Goal: Task Accomplishment & Management: Use online tool/utility

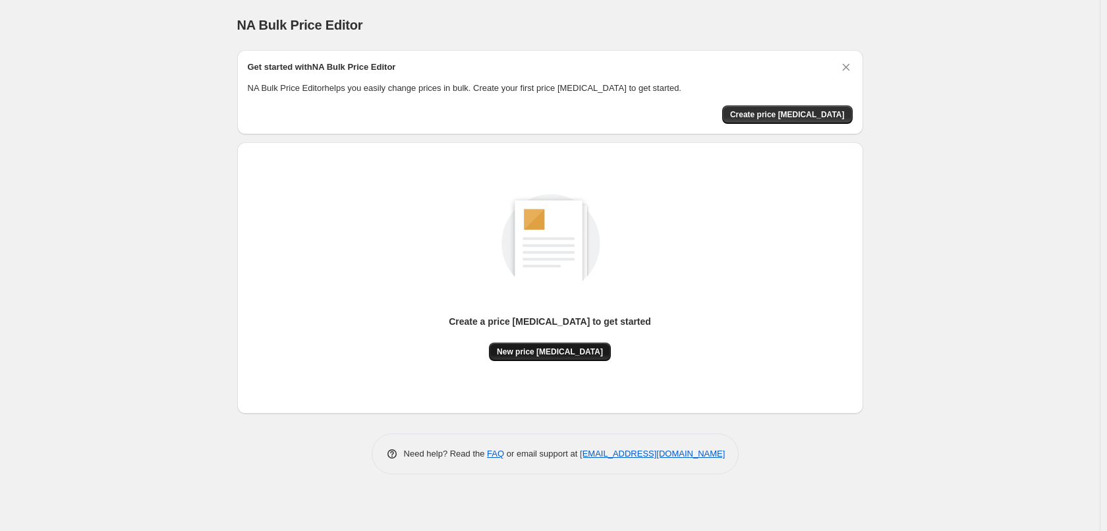
click at [556, 345] on button "New price [MEDICAL_DATA]" at bounding box center [550, 352] width 122 height 18
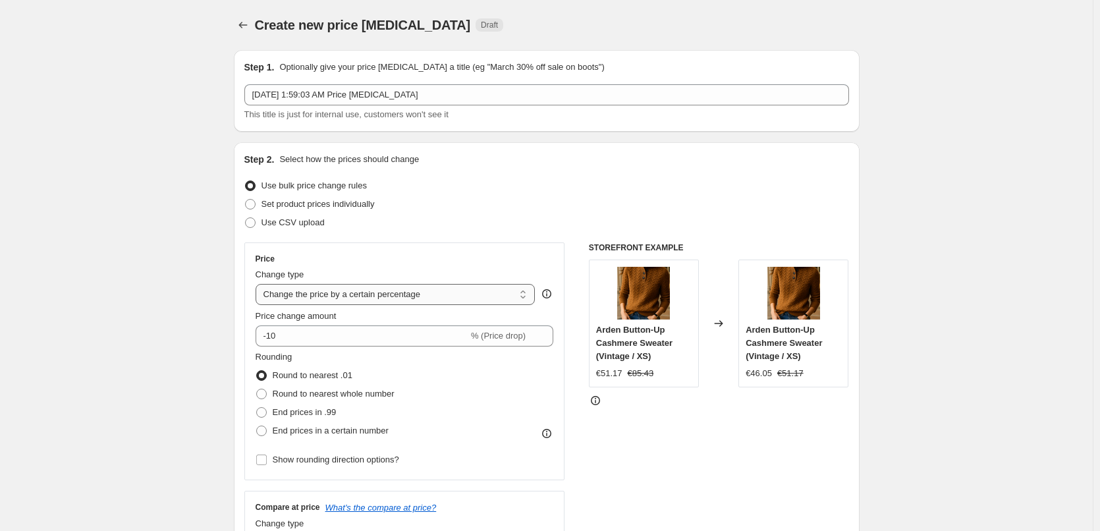
click at [441, 292] on select "Change the price to a certain amount Change the price by a certain amount Chang…" at bounding box center [396, 294] width 280 height 21
click at [482, 208] on div "Set product prices individually" at bounding box center [546, 204] width 605 height 18
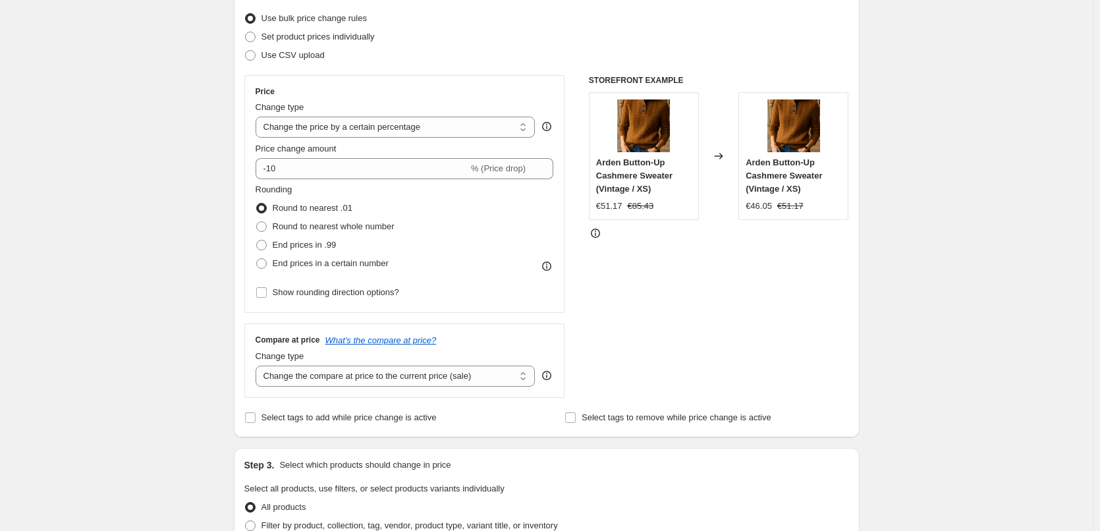
scroll to position [66, 0]
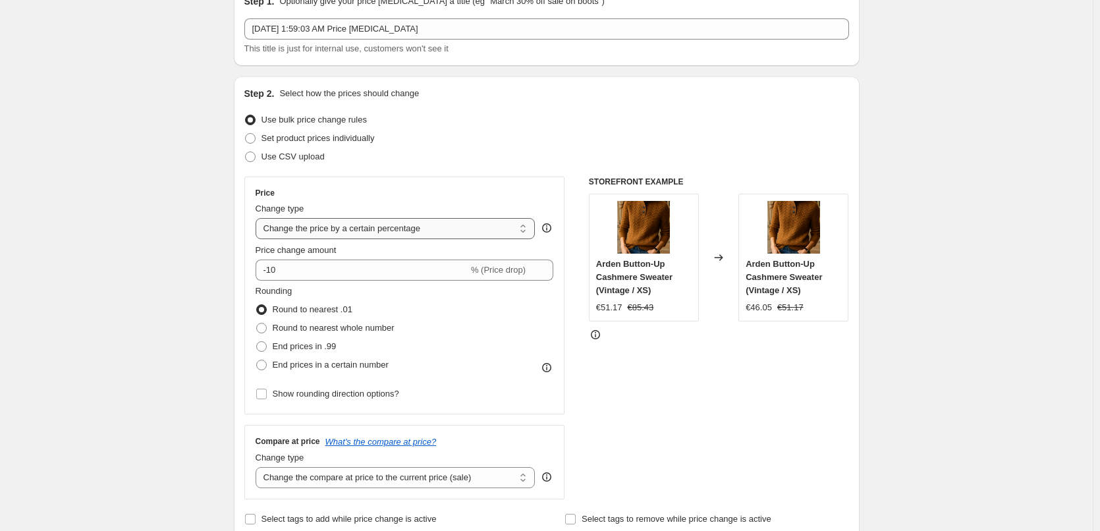
click at [402, 233] on select "Change the price to a certain amount Change the price by a certain amount Chang…" at bounding box center [396, 228] width 280 height 21
select select "no_change"
click at [258, 218] on select "Change the price to a certain amount Change the price by a certain amount Chang…" at bounding box center [396, 228] width 280 height 21
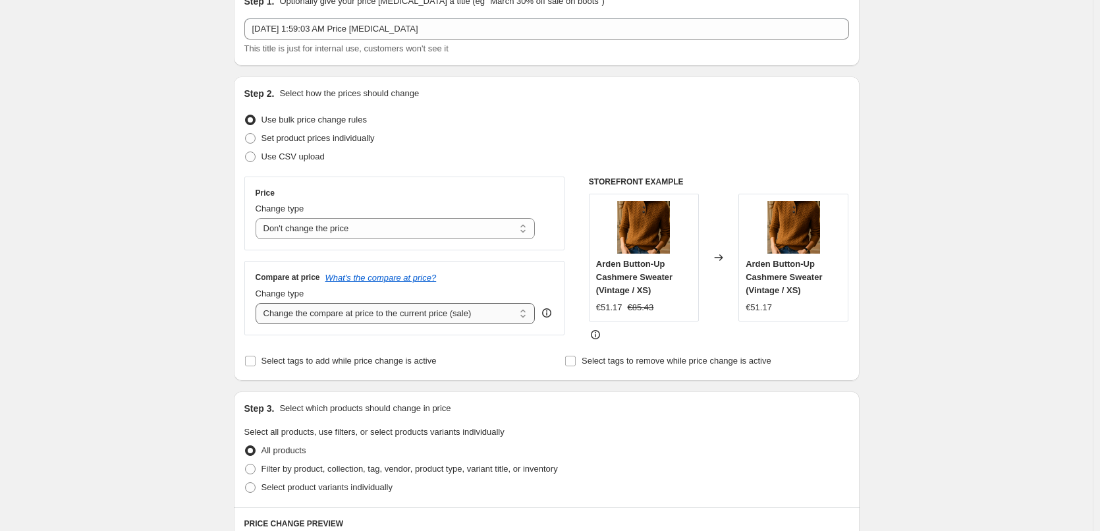
click at [380, 320] on select "Change the compare at price to the current price (sale) Change the compare at p…" at bounding box center [396, 313] width 280 height 21
select select "pp"
click at [258, 303] on select "Change the compare at price to the current price (sale) Change the compare at p…" at bounding box center [396, 313] width 280 height 21
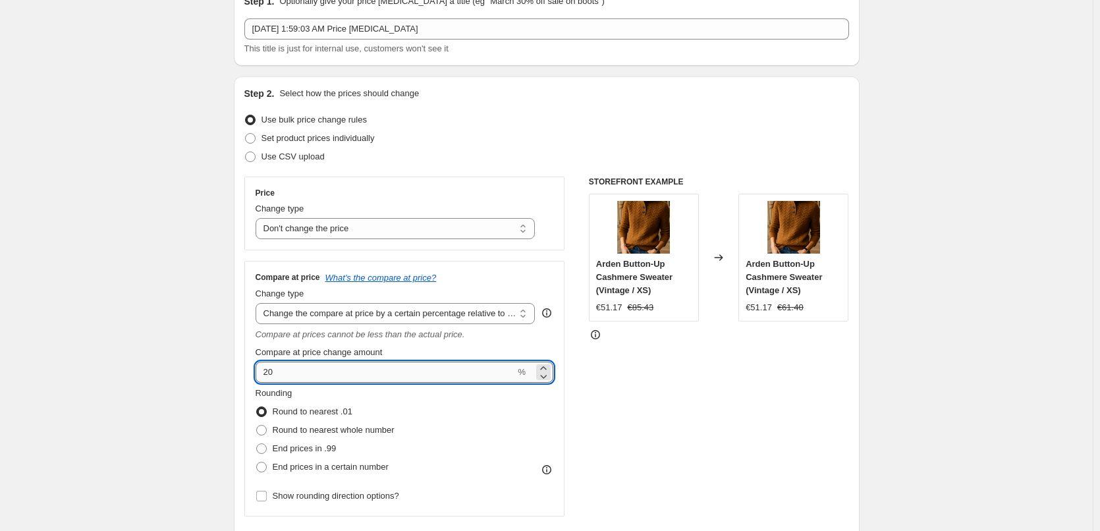
drag, startPoint x: 370, startPoint y: 378, endPoint x: 275, endPoint y: 364, distance: 96.0
click at [275, 364] on input "20" at bounding box center [386, 372] width 260 height 21
click at [342, 339] on icon "Compare at prices cannot be less than the actual price." at bounding box center [361, 334] width 210 height 10
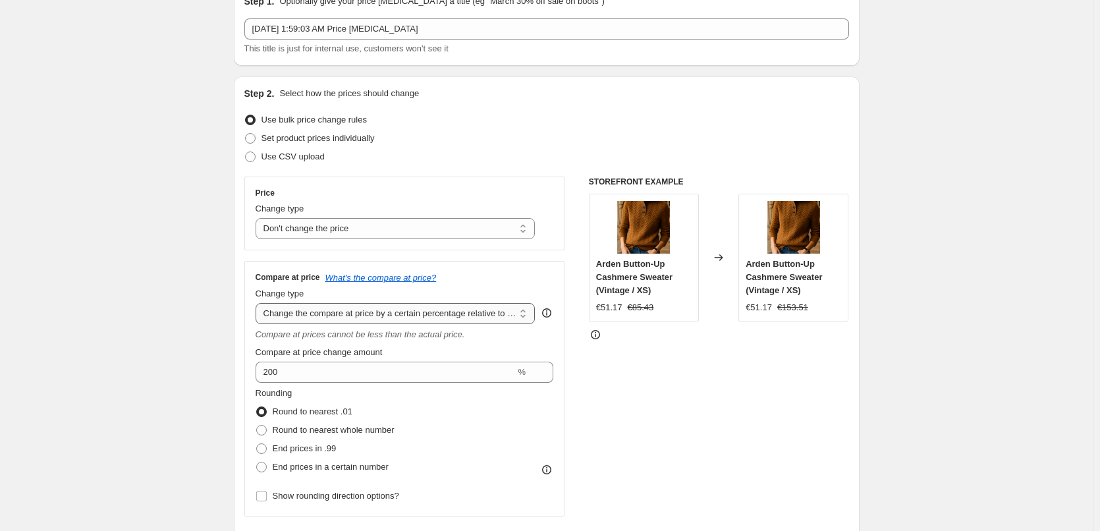
click at [389, 315] on select "Change the compare at price to the current price (sale) Change the compare at p…" at bounding box center [396, 313] width 280 height 21
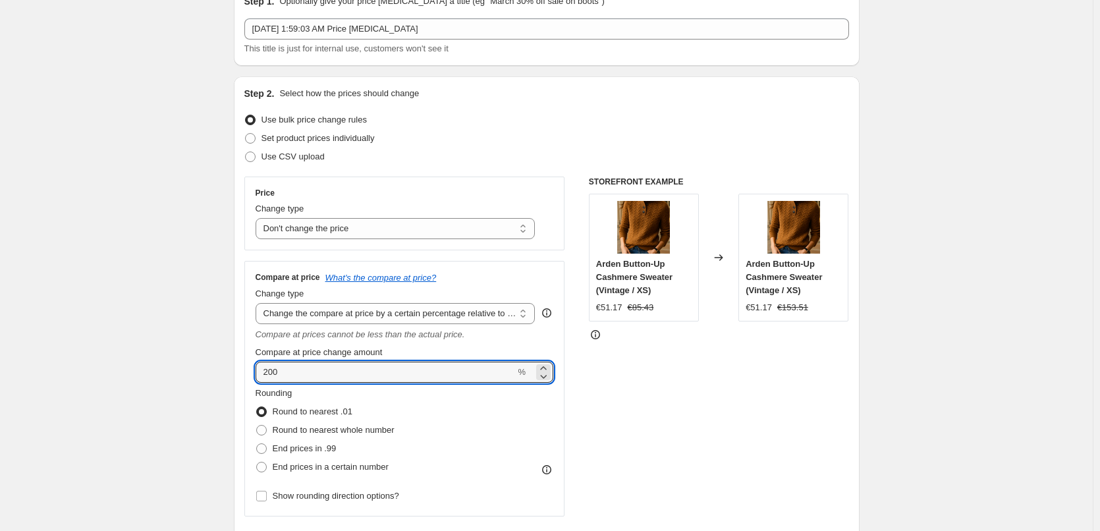
drag, startPoint x: 335, startPoint y: 371, endPoint x: 233, endPoint y: 362, distance: 102.5
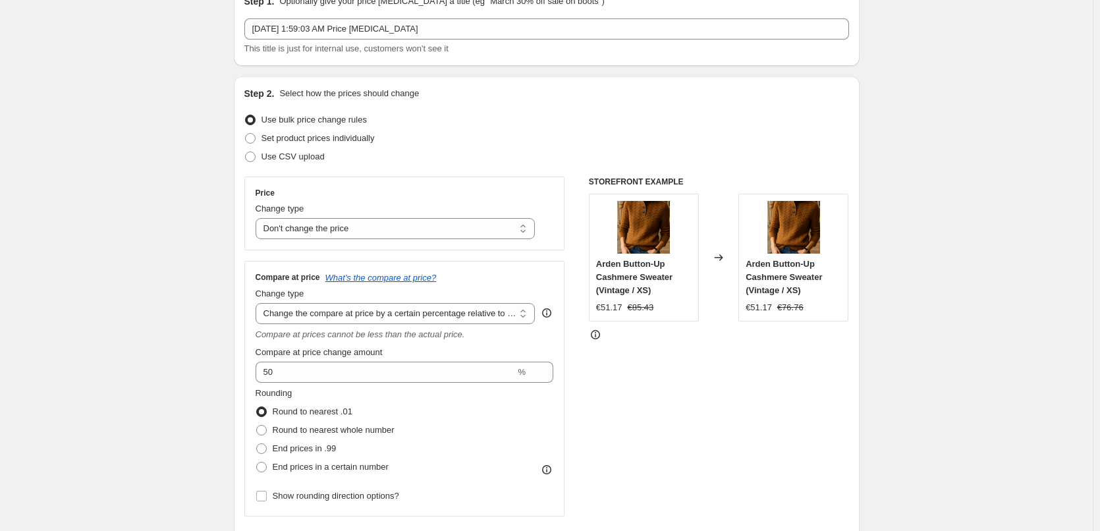
click at [472, 352] on div "Compare at price change amount" at bounding box center [405, 352] width 298 height 13
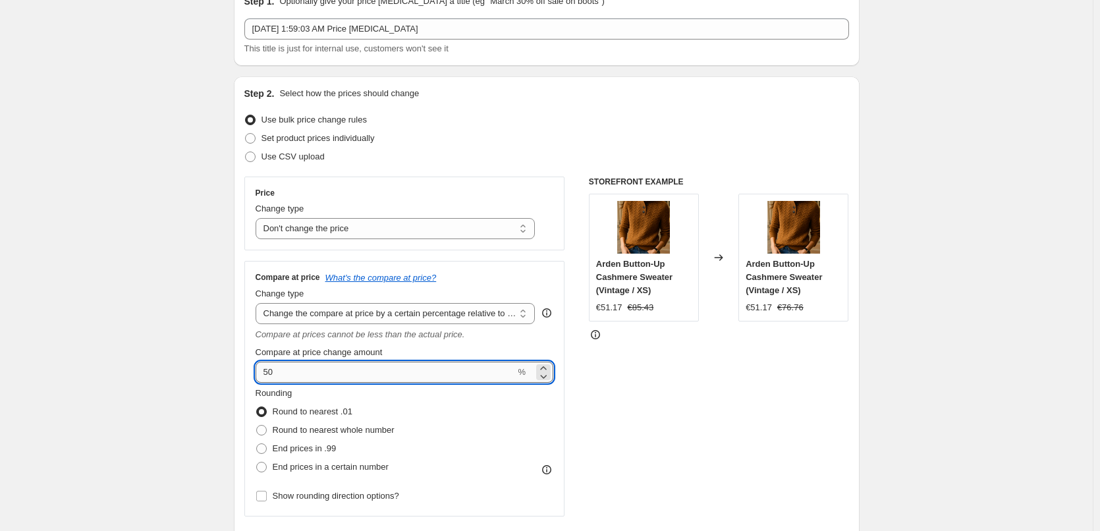
click at [395, 368] on input "50" at bounding box center [386, 372] width 260 height 21
type input "500"
click at [417, 343] on div "Compare at price What's the compare at price? Change type Change the compare at…" at bounding box center [405, 388] width 298 height 233
click at [399, 373] on input "500" at bounding box center [386, 372] width 260 height 21
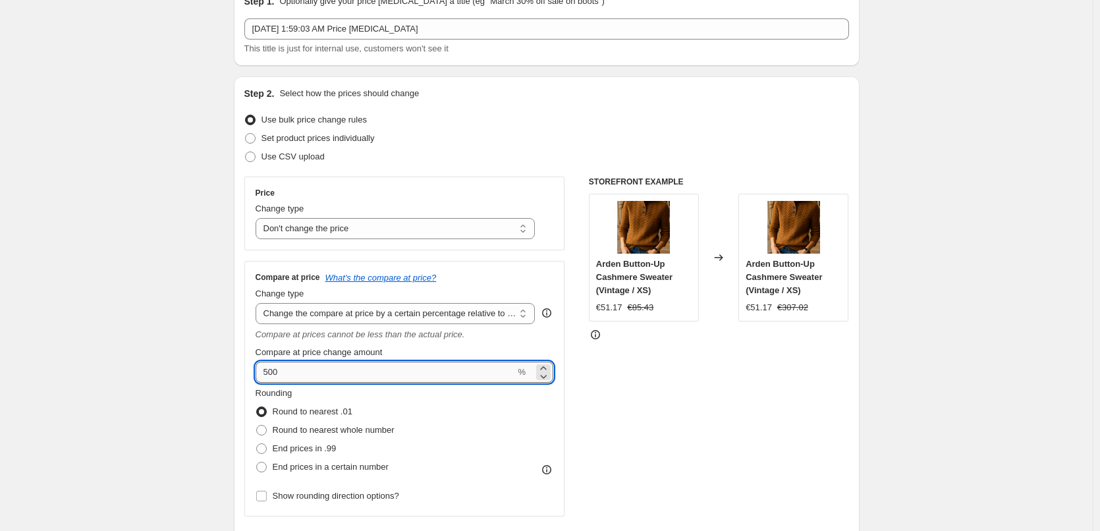
click at [401, 373] on input "500" at bounding box center [386, 372] width 260 height 21
type input "100"
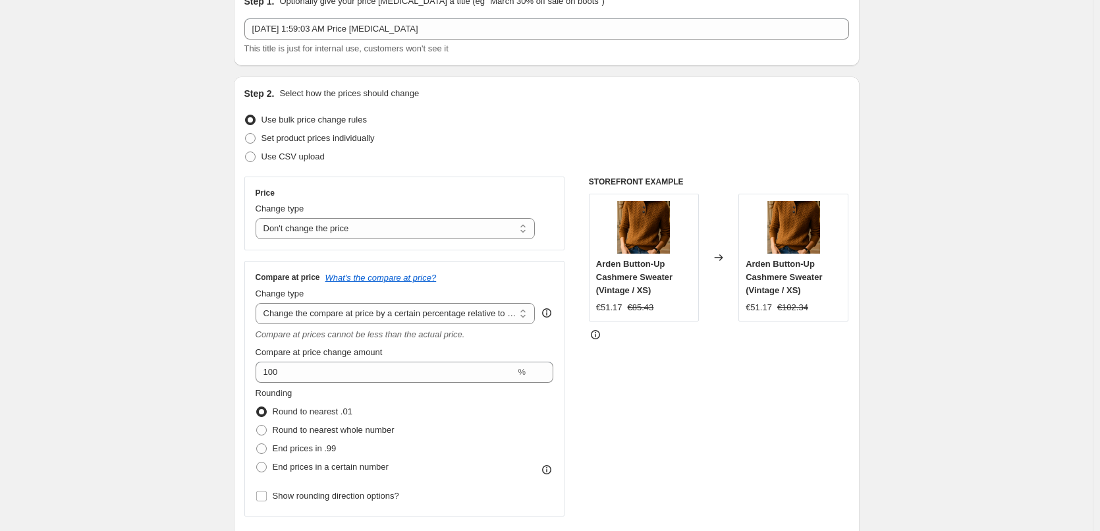
click at [467, 343] on div "Compare at price What's the compare at price? Change type Change the compare at…" at bounding box center [405, 388] width 298 height 233
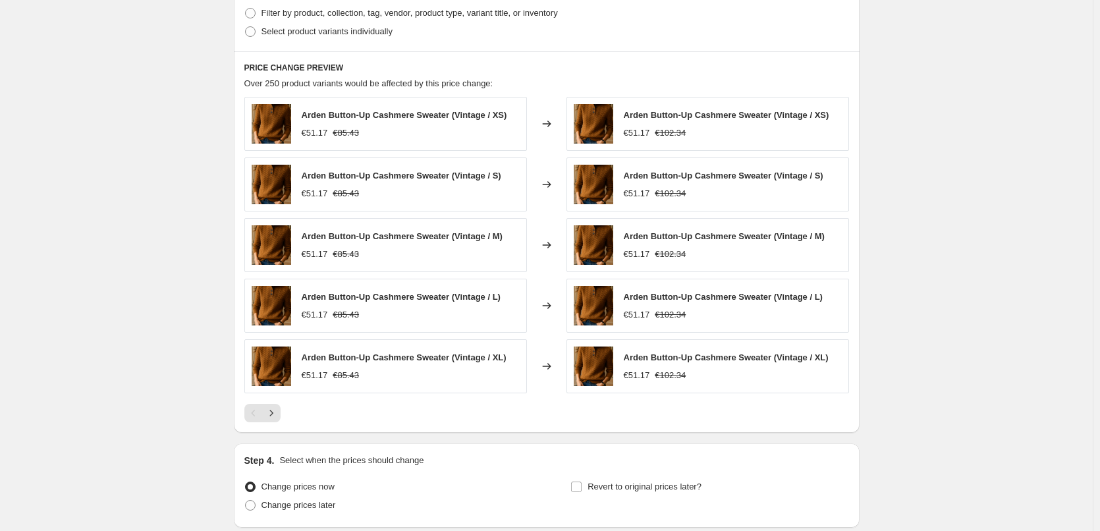
scroll to position [725, 0]
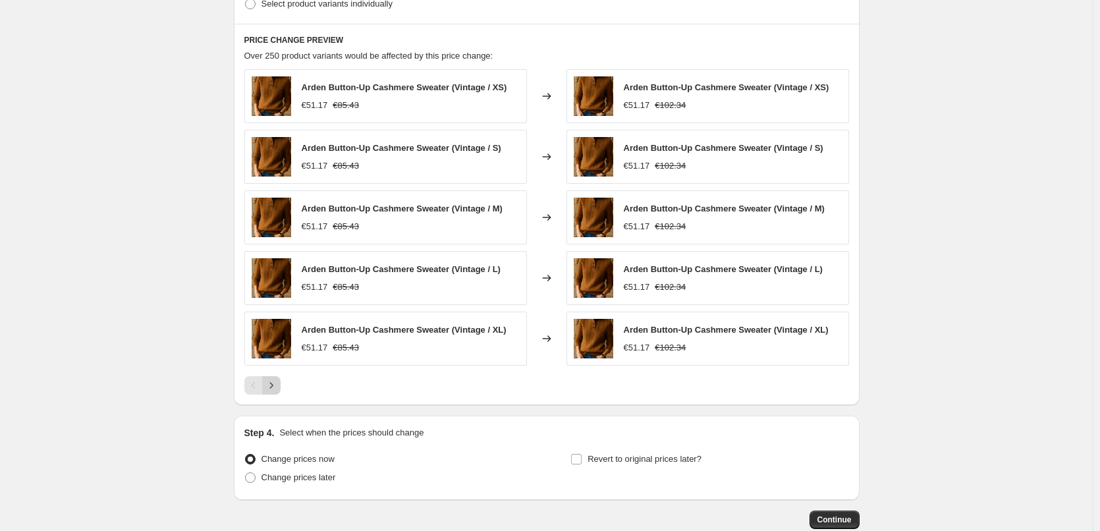
click at [275, 390] on icon "Next" at bounding box center [271, 385] width 13 height 13
click at [276, 390] on icon "Next" at bounding box center [271, 385] width 13 height 13
click at [277, 390] on icon "Next" at bounding box center [271, 385] width 13 height 13
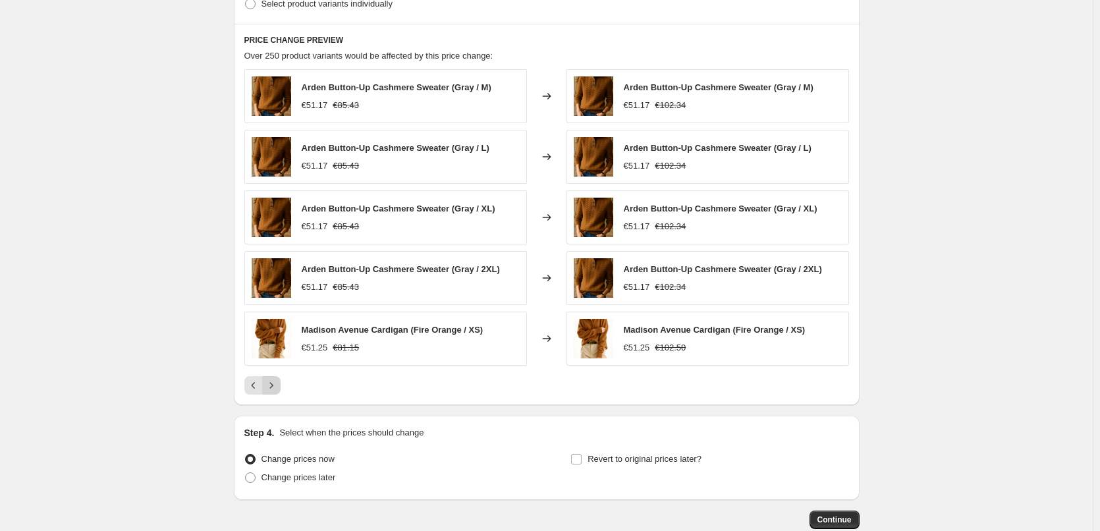
click at [277, 389] on icon "Next" at bounding box center [271, 385] width 13 height 13
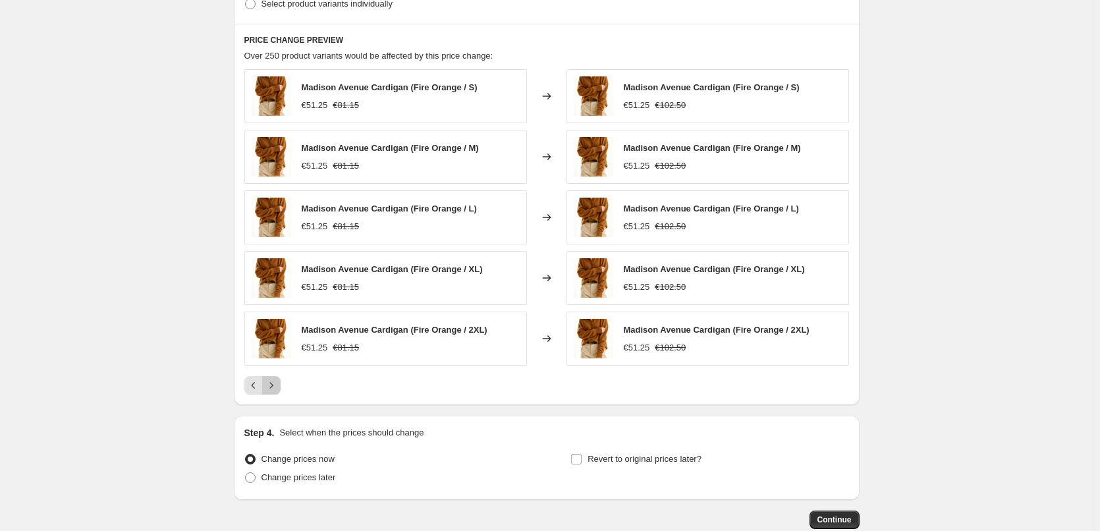
click at [277, 389] on icon "Next" at bounding box center [271, 385] width 13 height 13
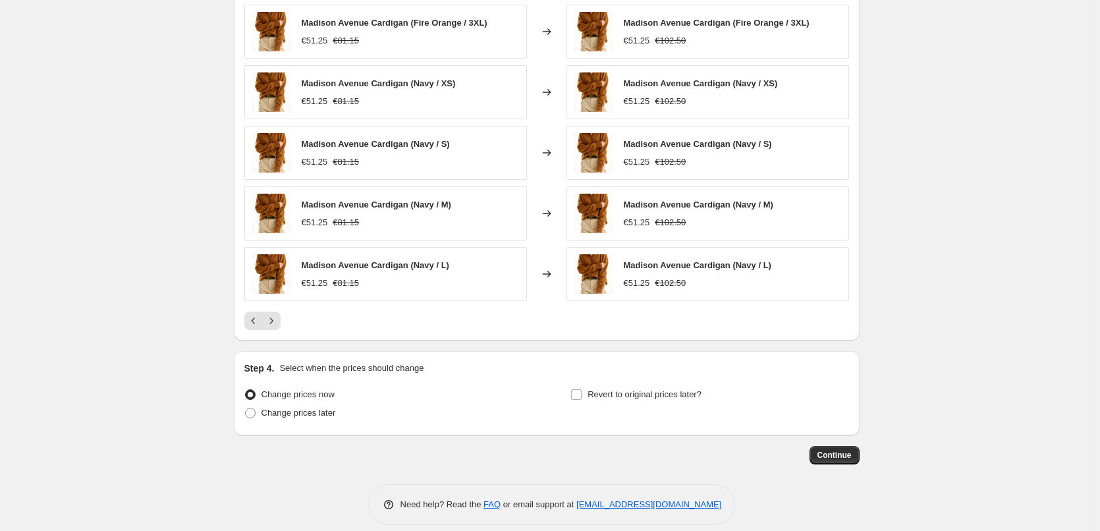
scroll to position [804, 0]
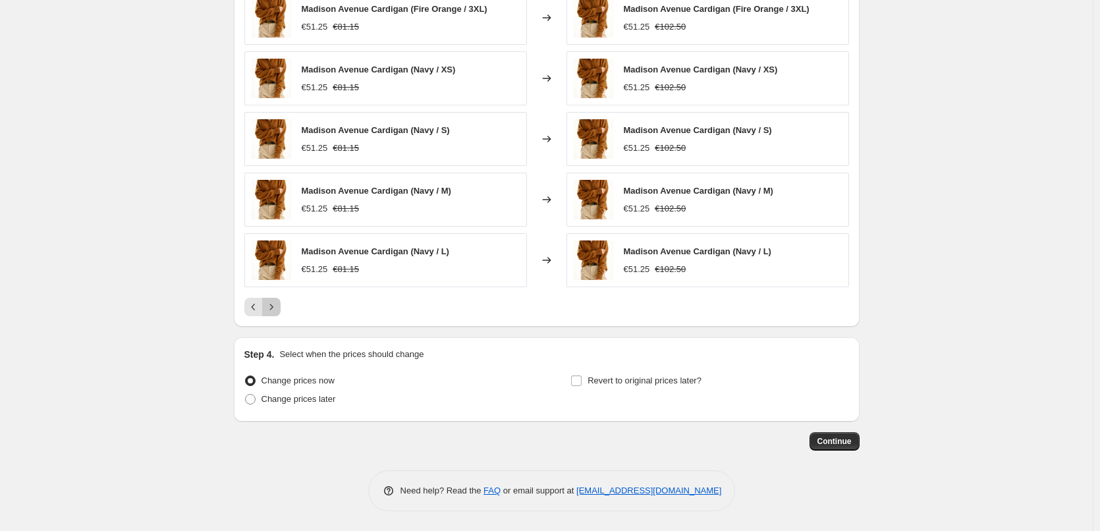
click at [273, 310] on icon "Next" at bounding box center [271, 306] width 13 height 13
click at [273, 310] on icon "Next" at bounding box center [270, 307] width 3 height 6
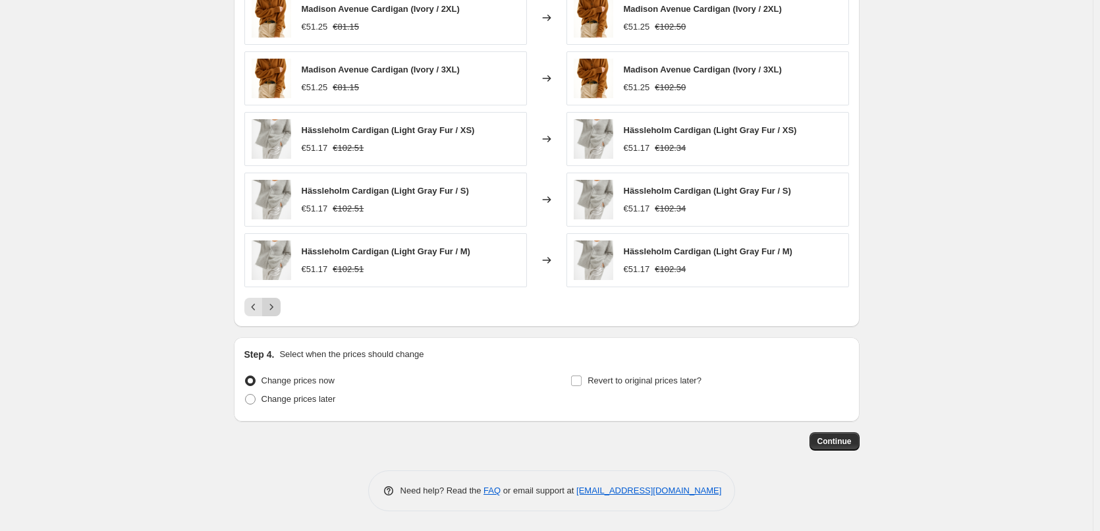
click at [273, 310] on icon "Next" at bounding box center [270, 307] width 3 height 6
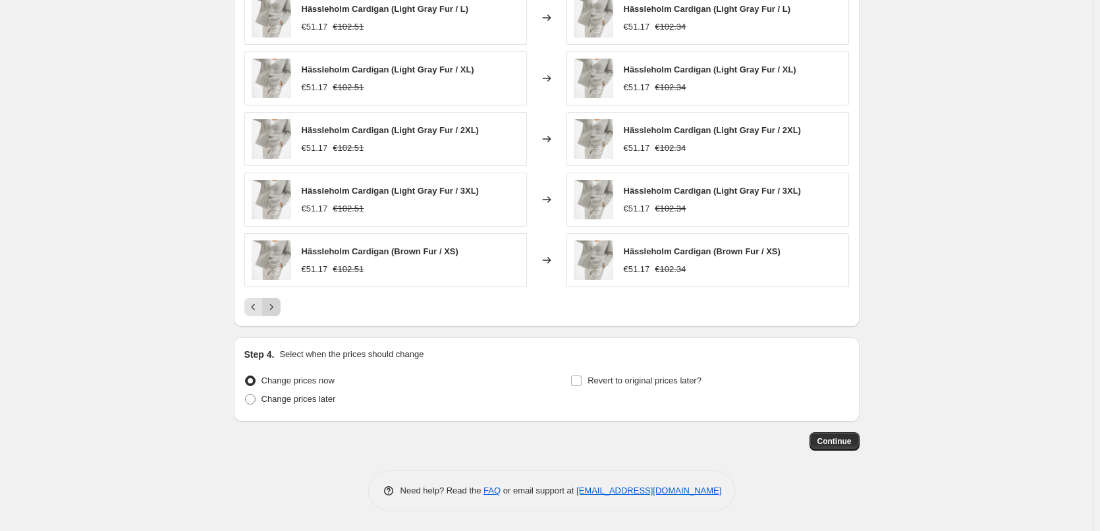
click at [275, 310] on icon "Next" at bounding box center [271, 306] width 13 height 13
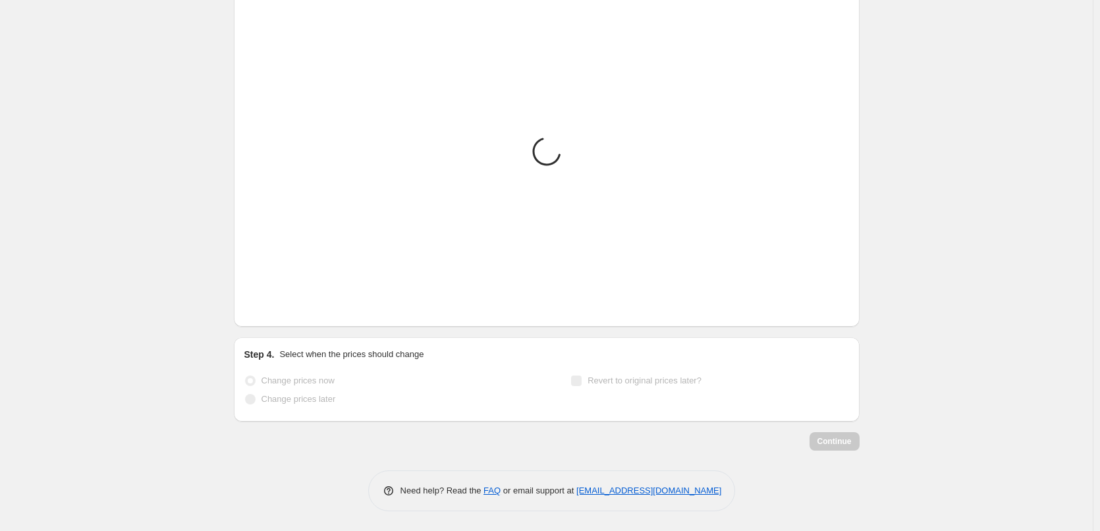
click at [275, 310] on icon "Next" at bounding box center [271, 306] width 13 height 13
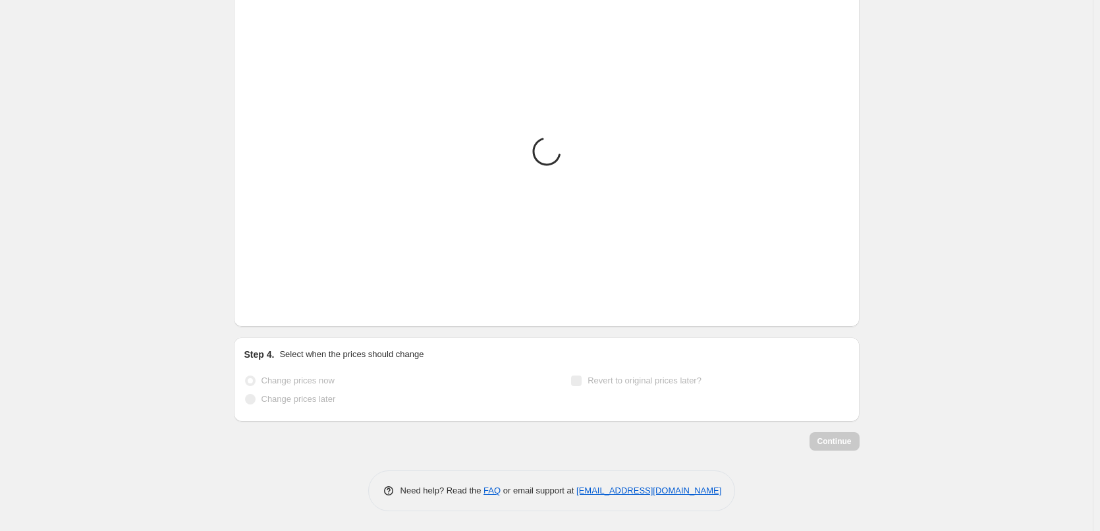
click at [275, 310] on icon "Next" at bounding box center [271, 306] width 13 height 13
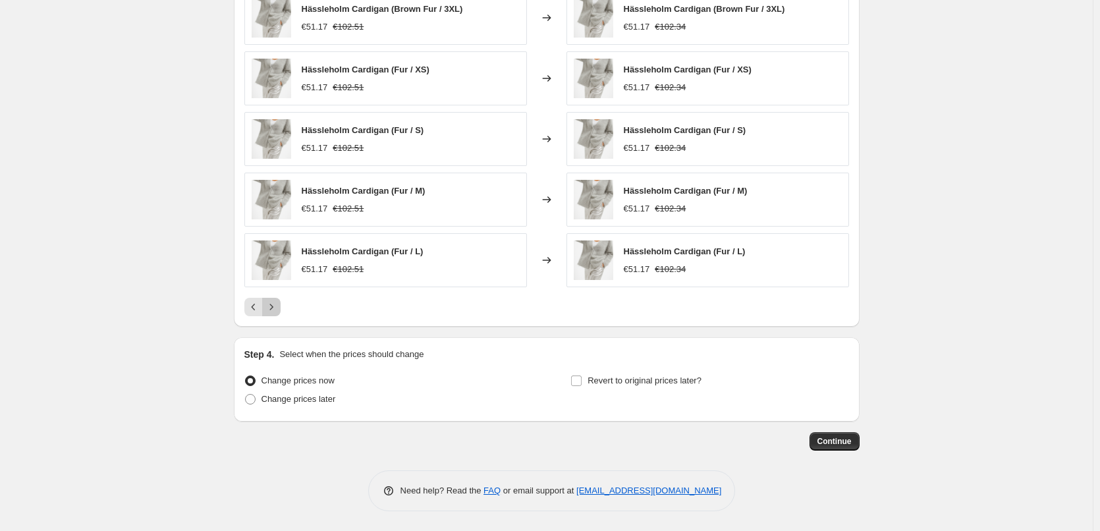
click at [275, 310] on icon "Next" at bounding box center [271, 306] width 13 height 13
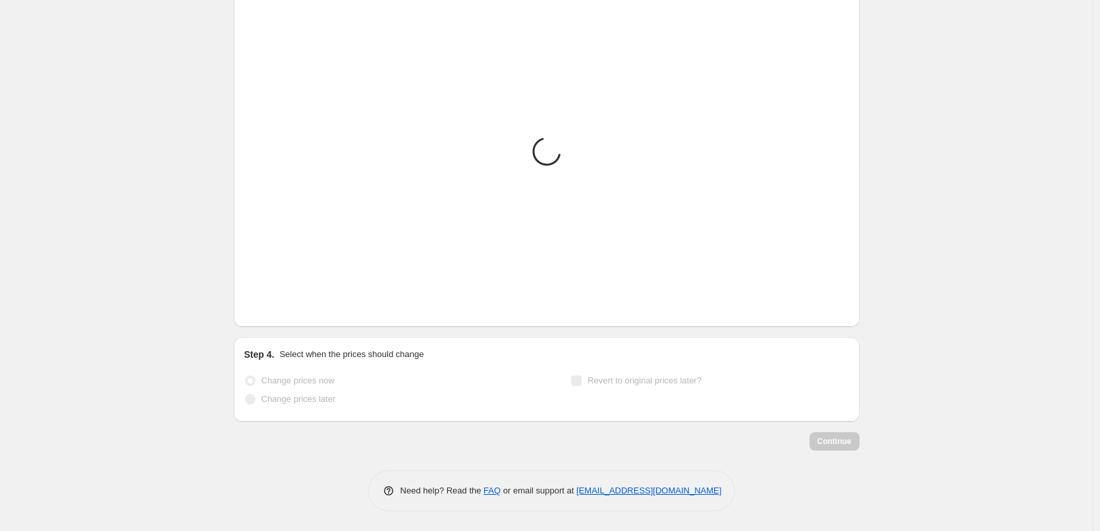
click at [275, 310] on icon "Next" at bounding box center [271, 306] width 13 height 13
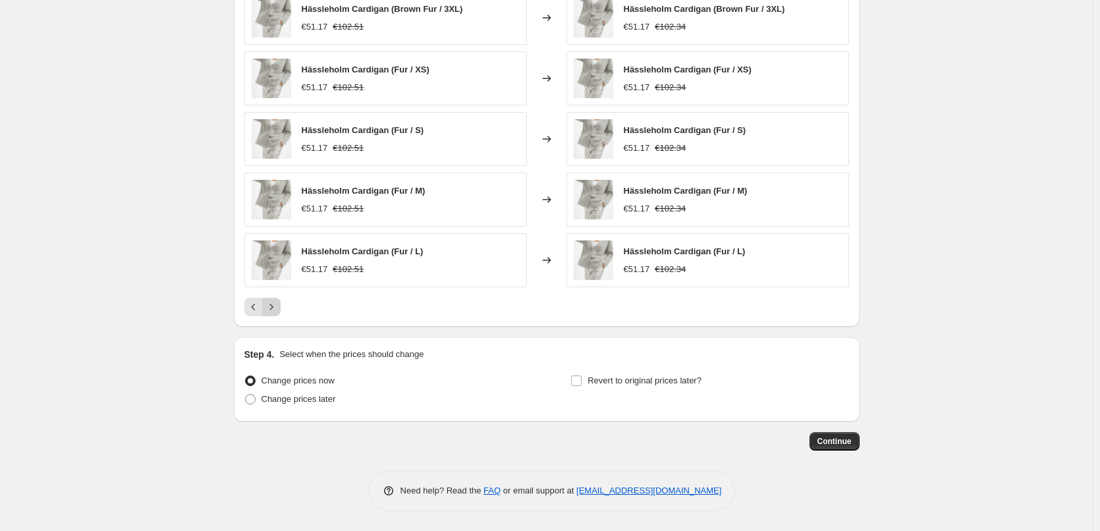
click at [275, 310] on icon "Next" at bounding box center [271, 306] width 13 height 13
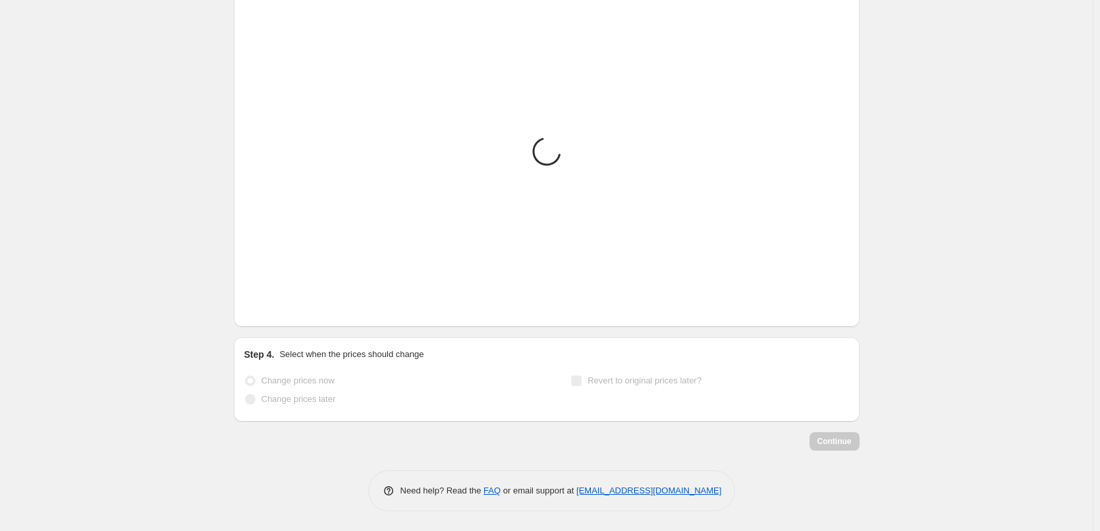
click at [275, 309] on icon "Next" at bounding box center [271, 306] width 13 height 13
click at [273, 309] on icon "Next" at bounding box center [270, 307] width 3 height 6
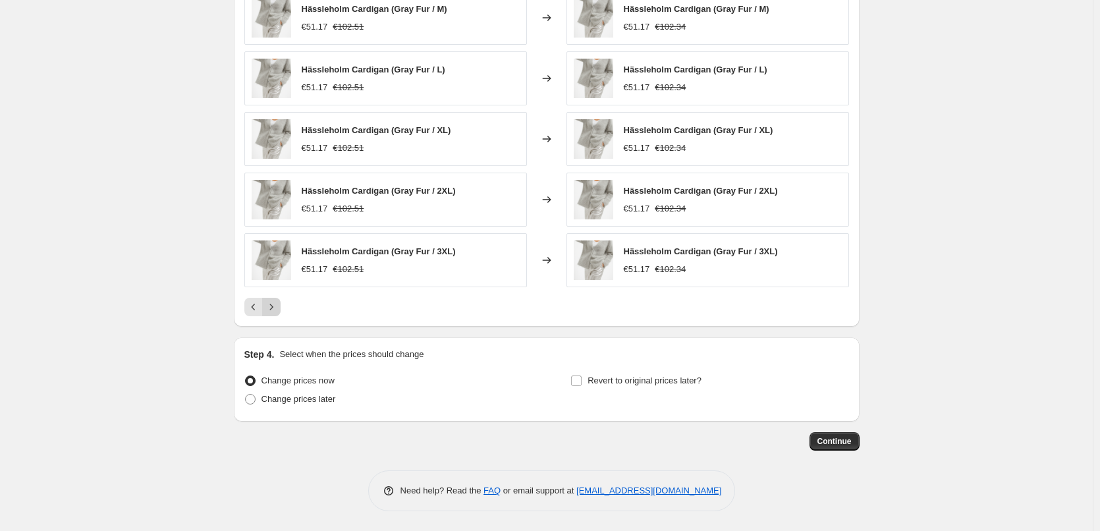
click at [273, 309] on icon "Next" at bounding box center [270, 307] width 3 height 6
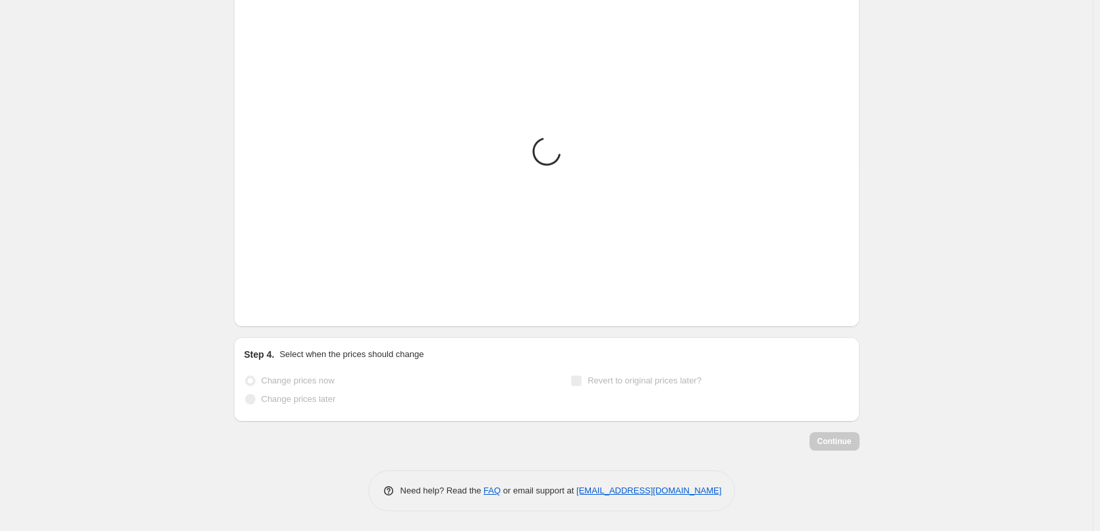
click at [273, 309] on icon "Next" at bounding box center [270, 307] width 3 height 6
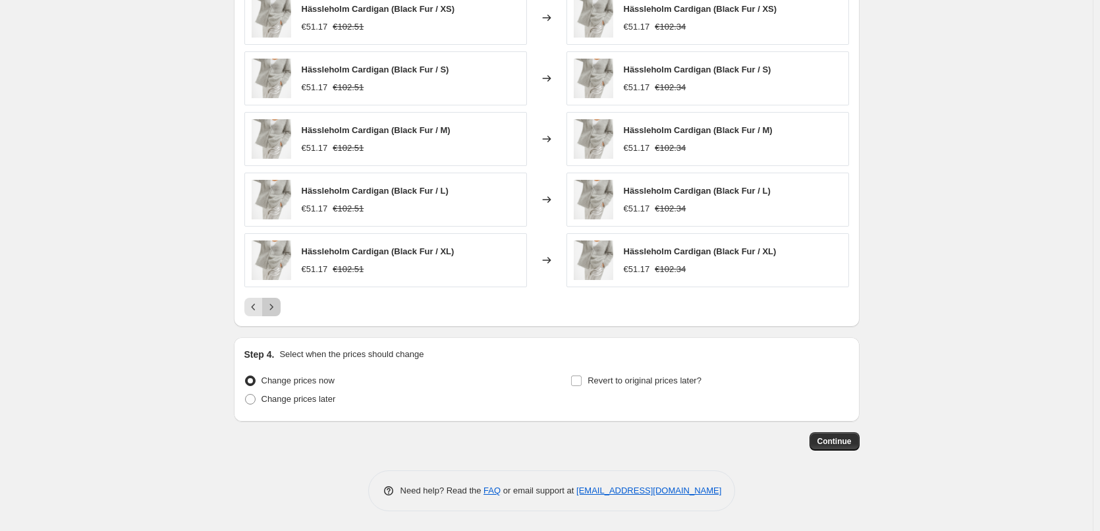
click at [273, 309] on icon "Next" at bounding box center [270, 307] width 3 height 6
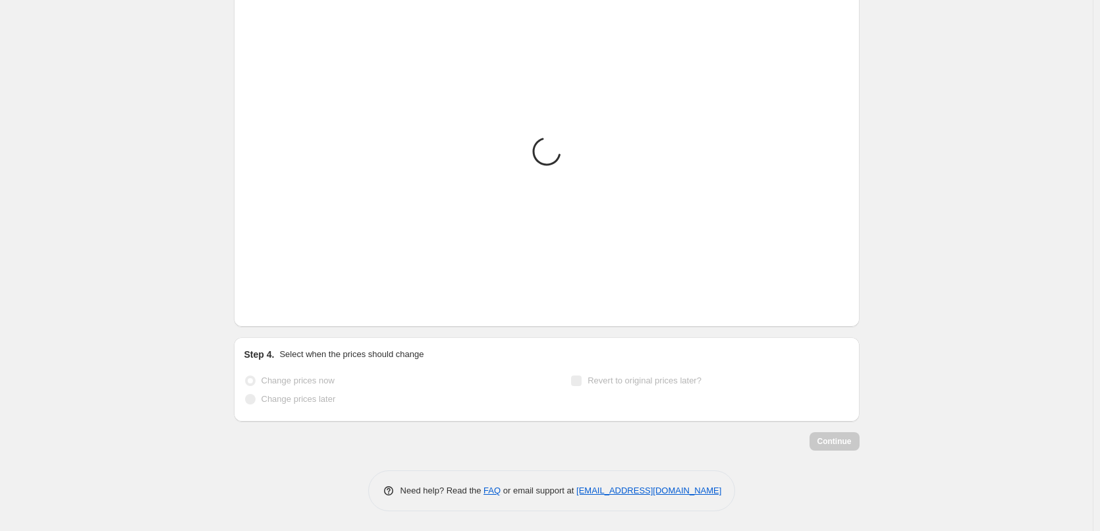
click at [273, 309] on icon "Next" at bounding box center [270, 307] width 3 height 6
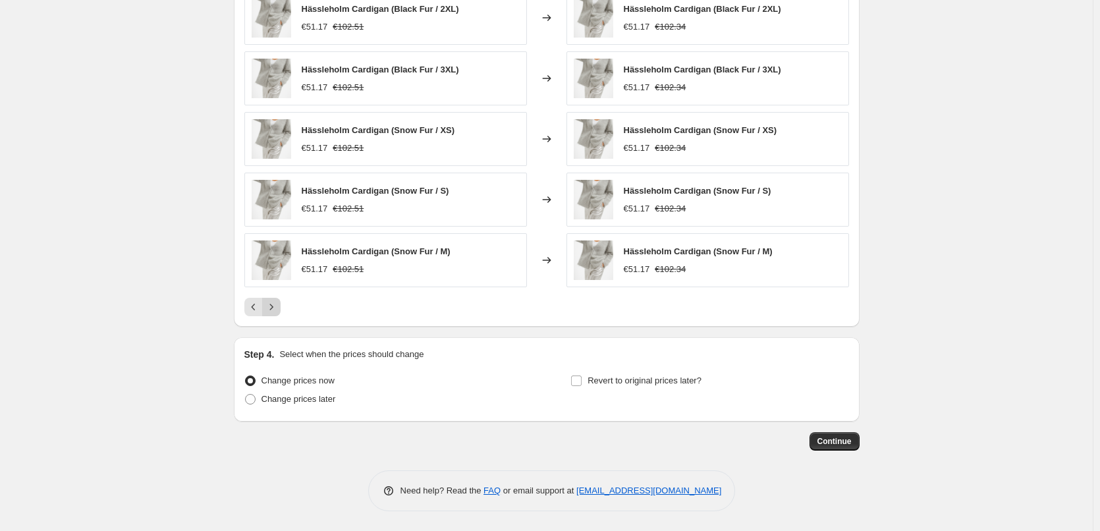
click at [273, 308] on icon "Next" at bounding box center [270, 307] width 3 height 6
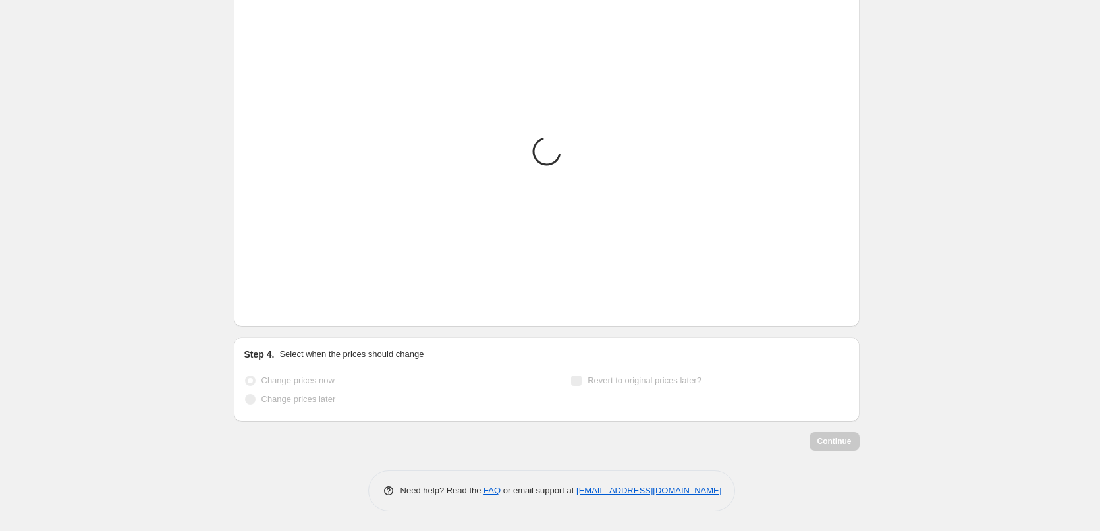
click at [273, 308] on icon "Next" at bounding box center [270, 307] width 3 height 6
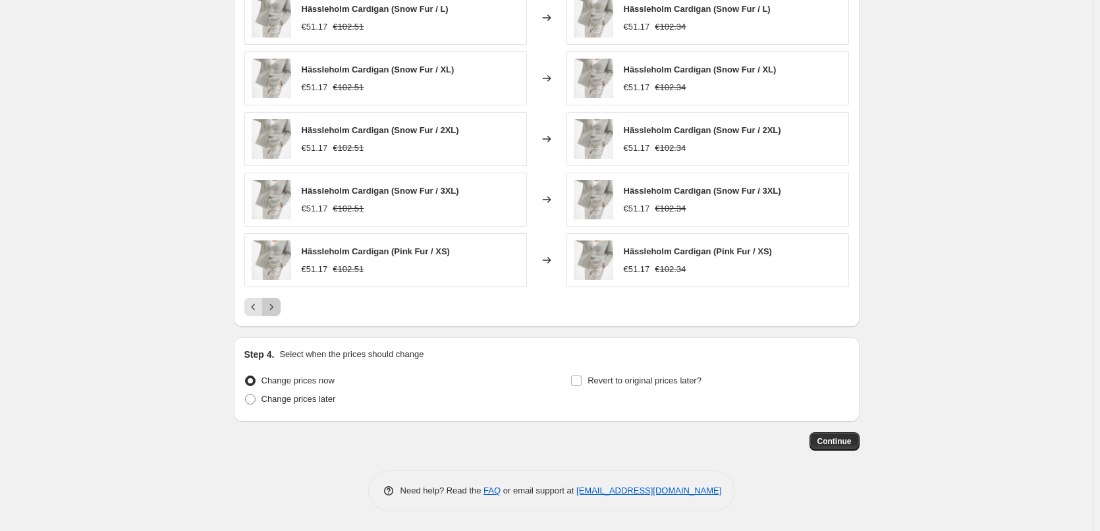
click at [273, 308] on icon "Next" at bounding box center [270, 307] width 3 height 6
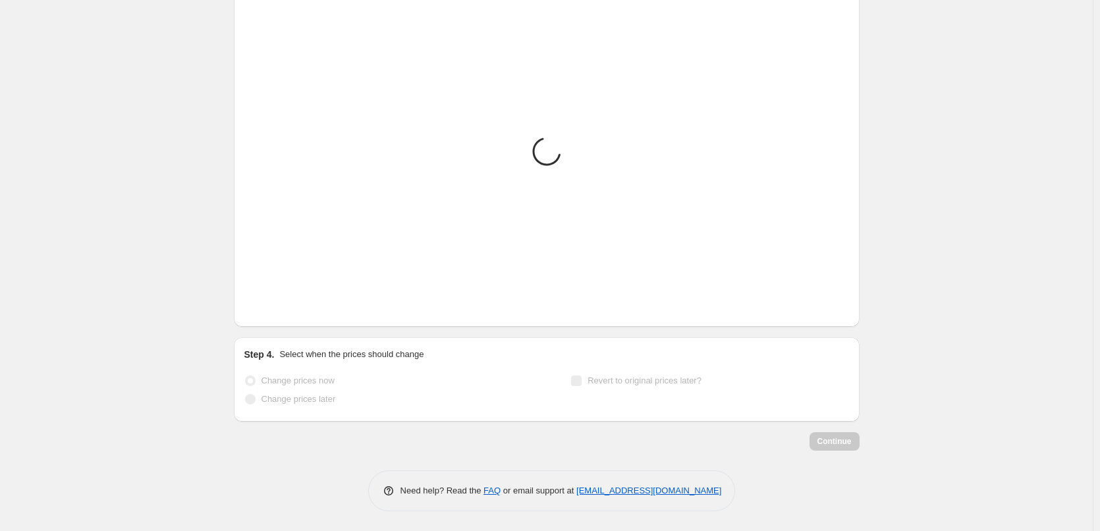
click at [273, 308] on icon "Next" at bounding box center [270, 307] width 3 height 6
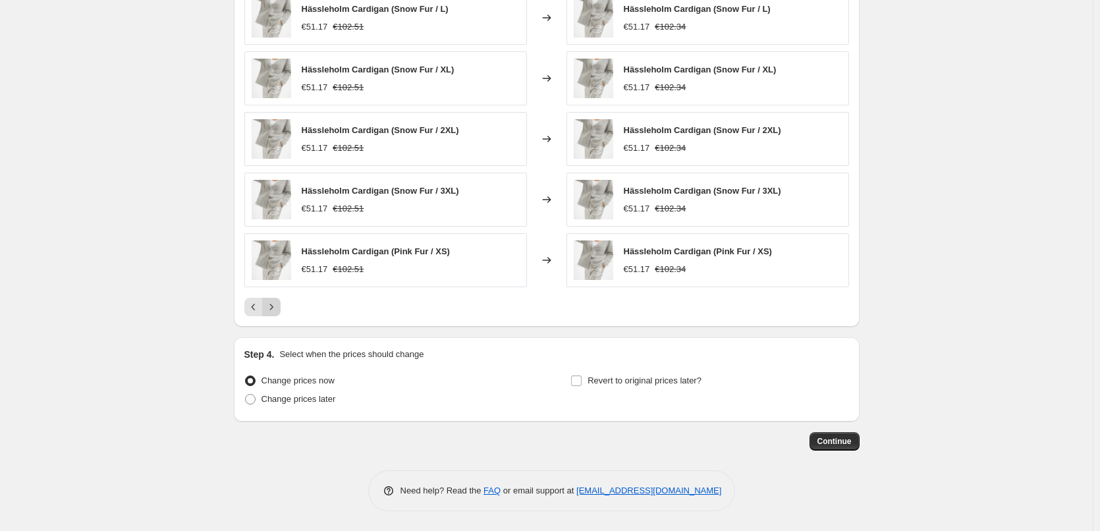
click at [273, 308] on icon "Next" at bounding box center [270, 307] width 3 height 6
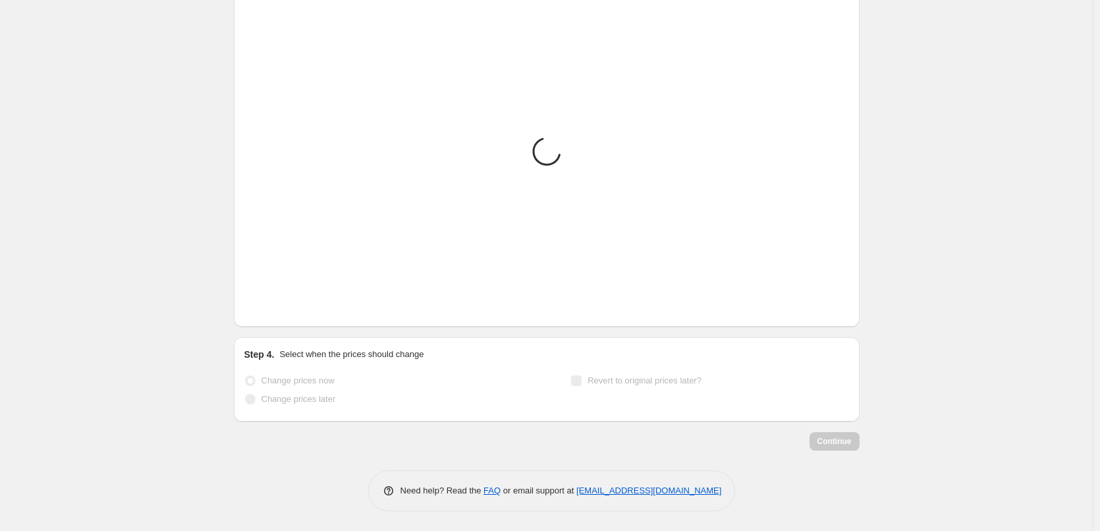
click at [273, 308] on icon "Next" at bounding box center [270, 307] width 3 height 6
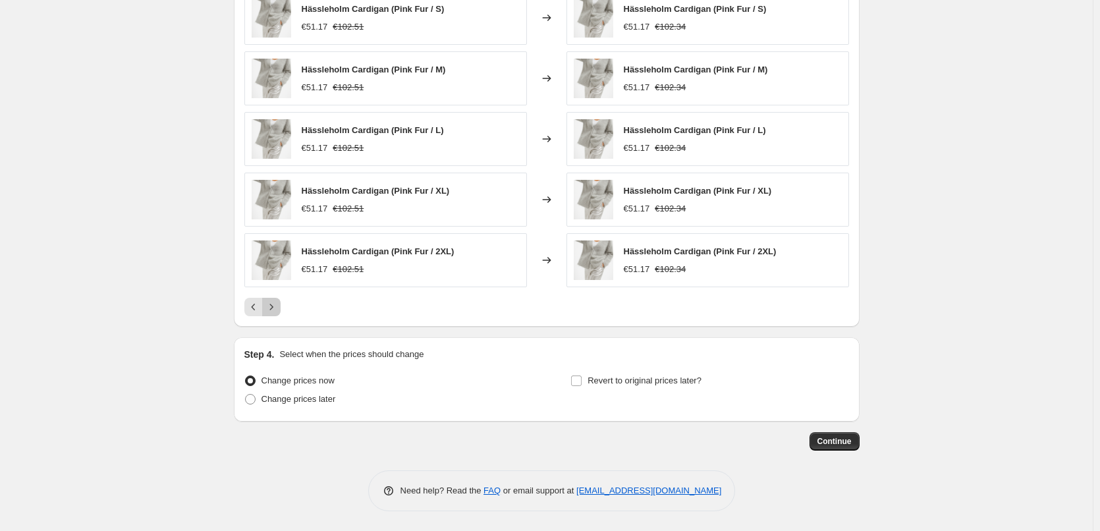
click at [273, 308] on icon "Next" at bounding box center [270, 307] width 3 height 6
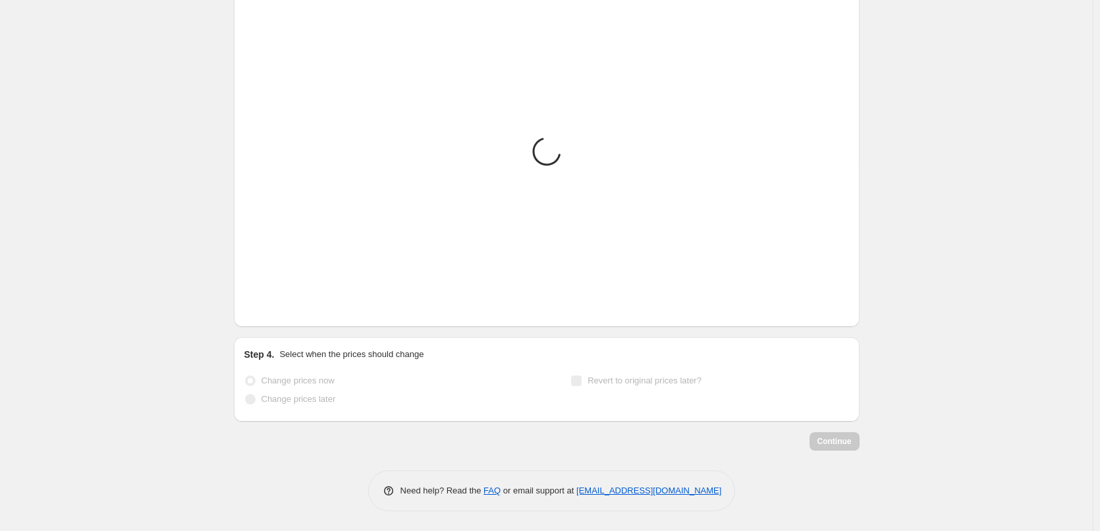
click at [273, 308] on icon "Next" at bounding box center [270, 307] width 3 height 6
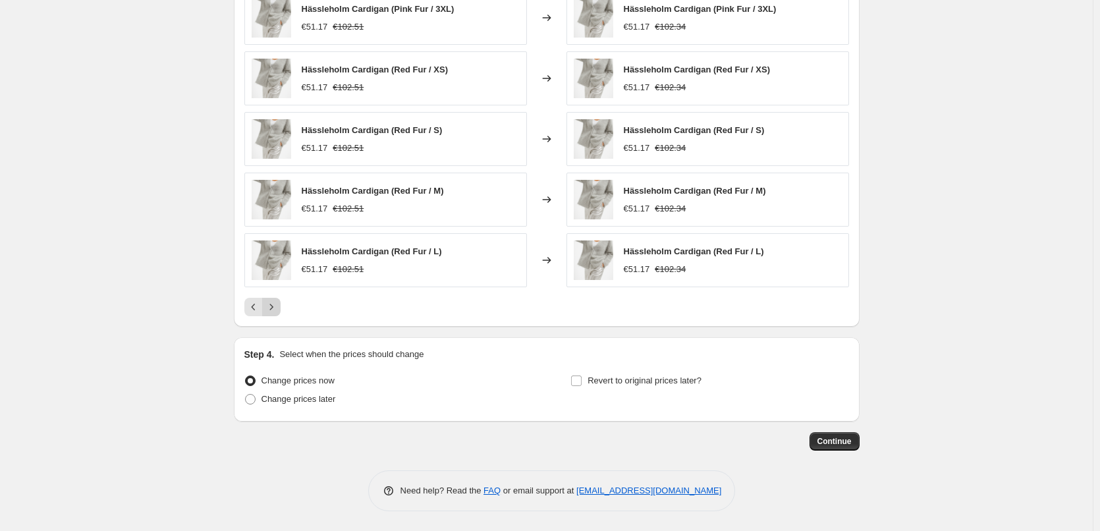
click at [273, 308] on icon "Next" at bounding box center [270, 307] width 3 height 6
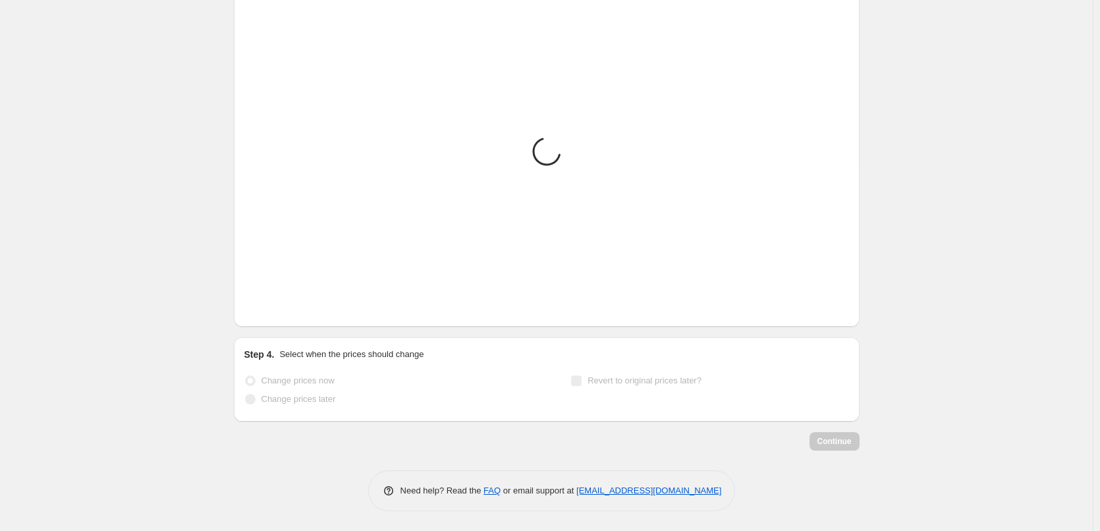
click at [273, 308] on icon "Next" at bounding box center [270, 307] width 3 height 6
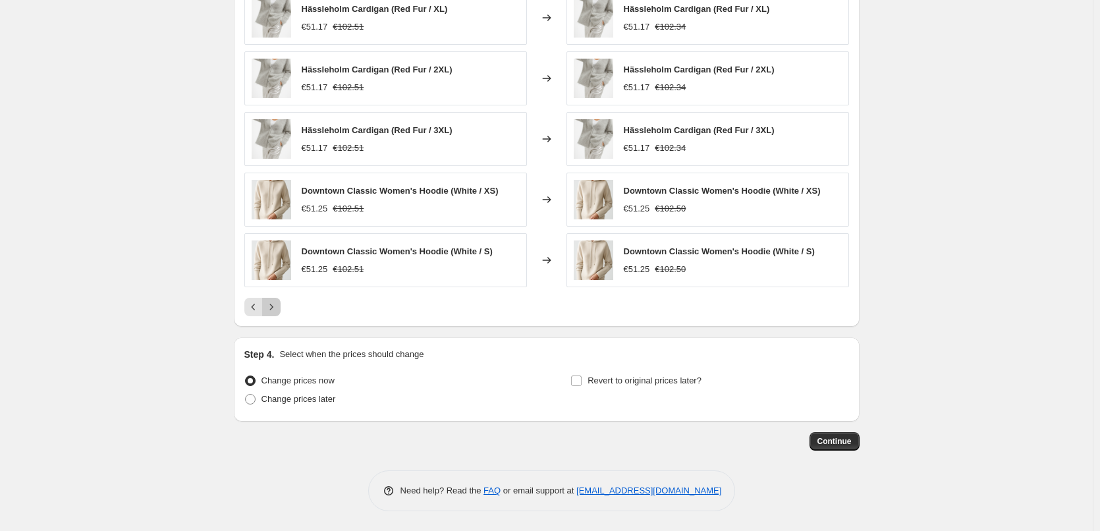
click at [273, 308] on icon "Next" at bounding box center [270, 307] width 3 height 6
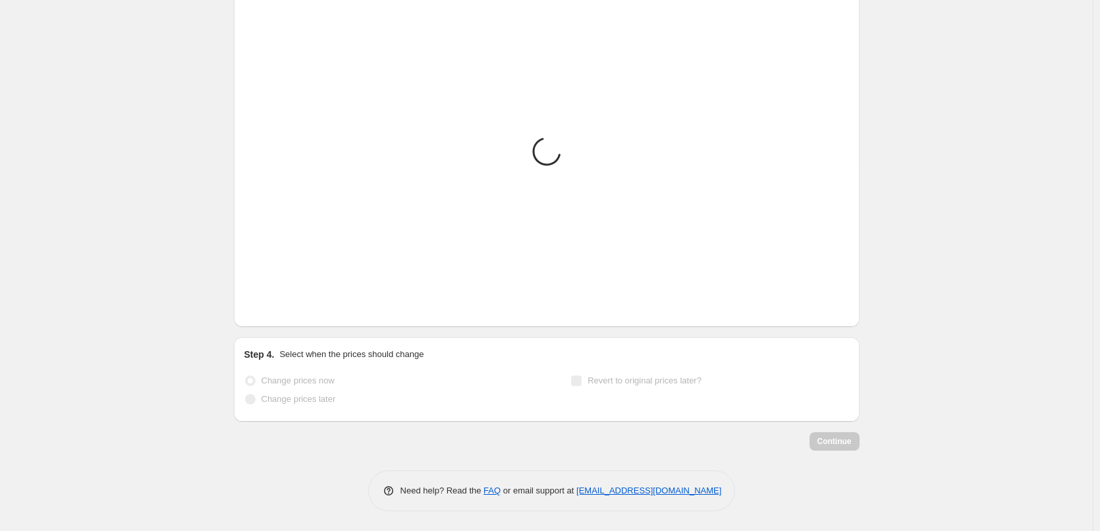
click at [273, 308] on icon "Next" at bounding box center [270, 307] width 3 height 6
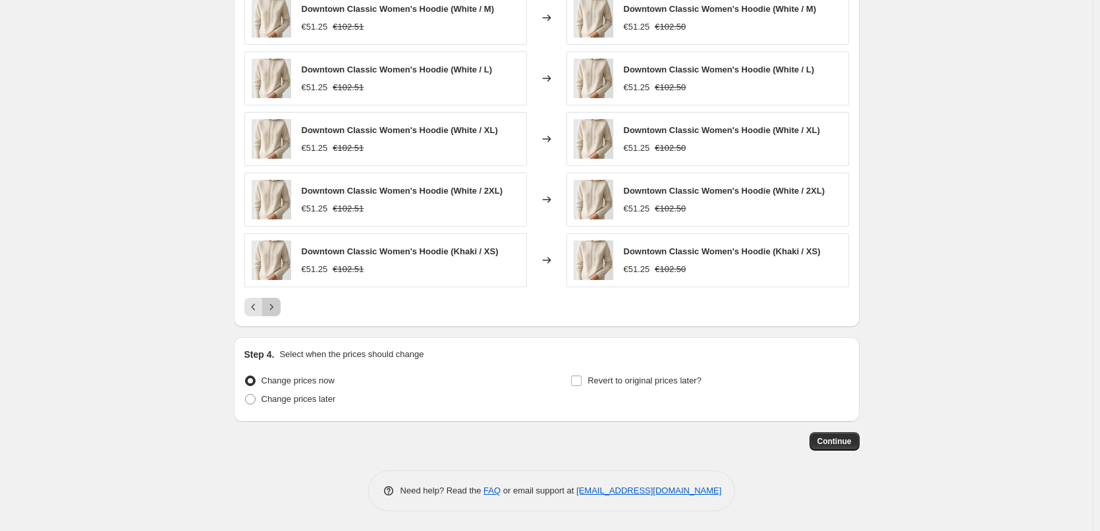
click at [273, 308] on icon "Next" at bounding box center [270, 307] width 3 height 6
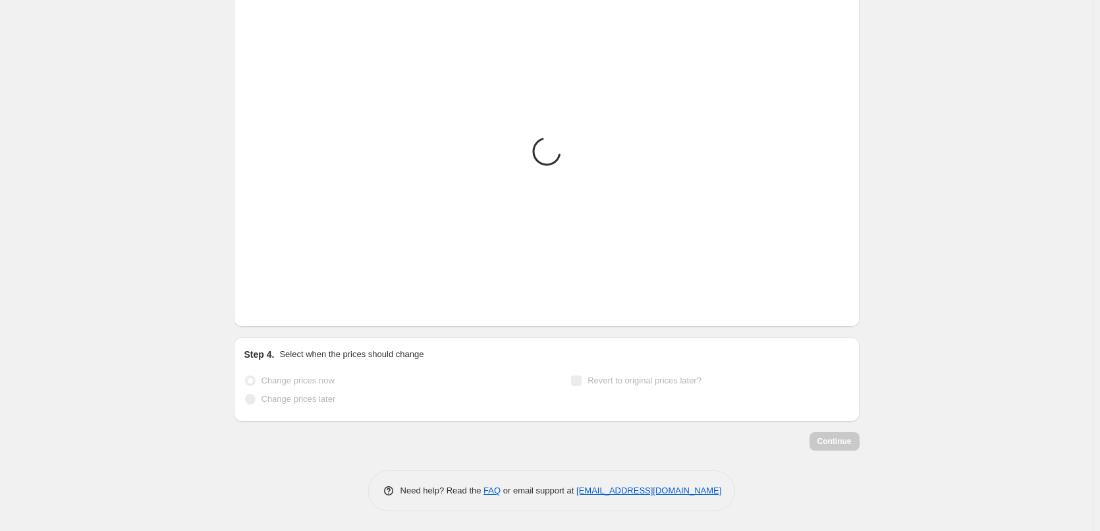
click at [273, 308] on icon "Next" at bounding box center [270, 307] width 3 height 6
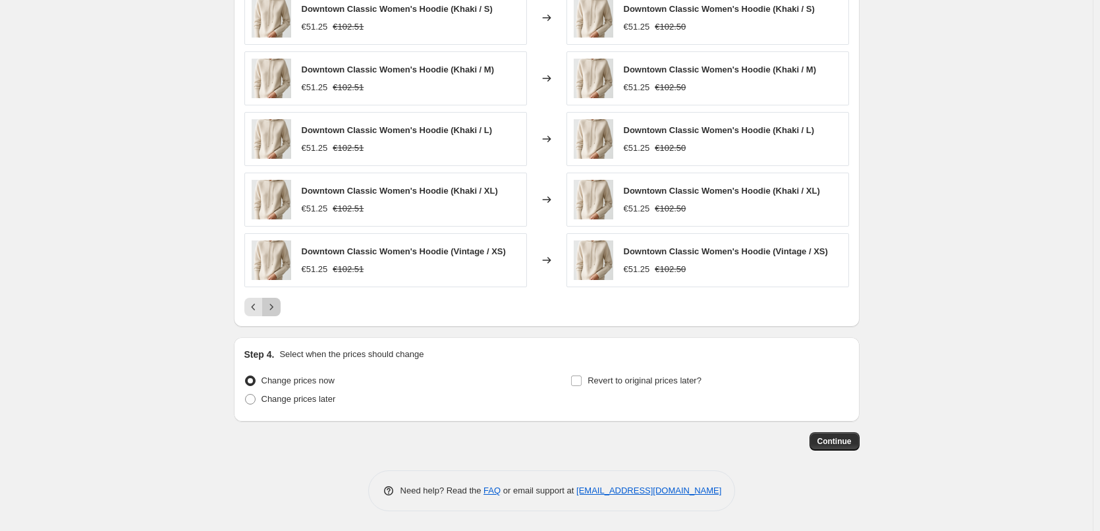
click at [273, 308] on icon "Next" at bounding box center [270, 307] width 3 height 6
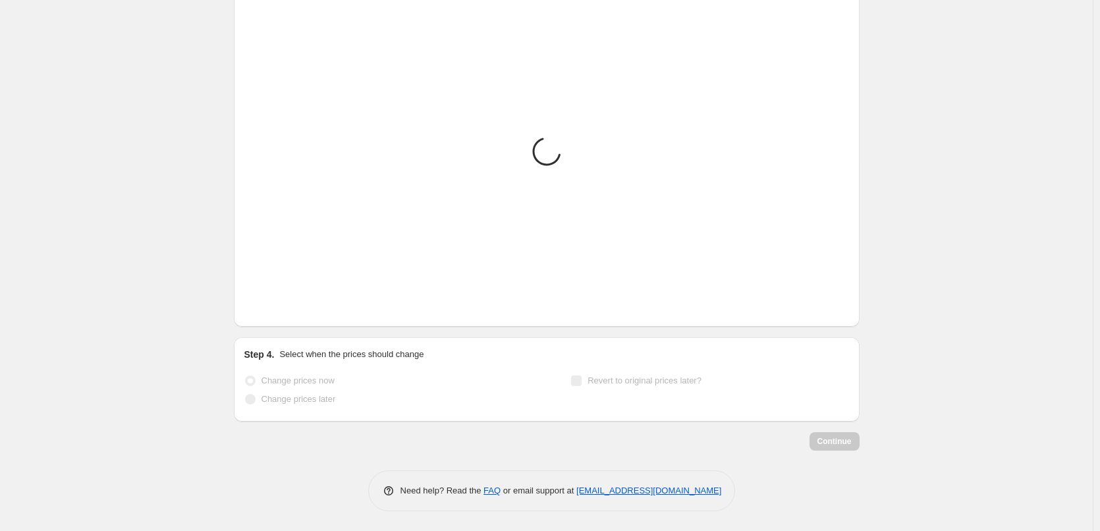
click at [273, 308] on icon "Next" at bounding box center [270, 307] width 3 height 6
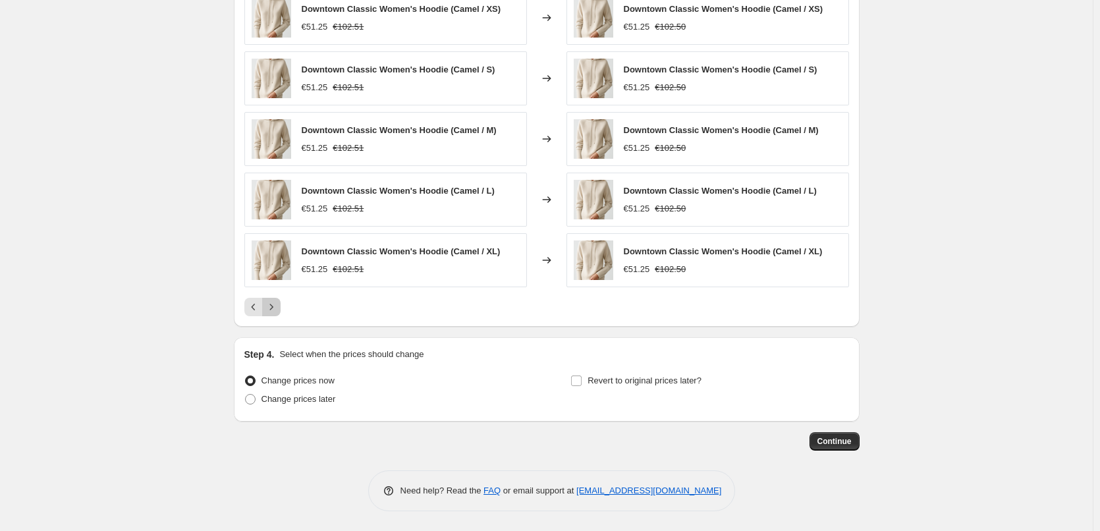
click at [273, 308] on icon "Next" at bounding box center [270, 307] width 3 height 6
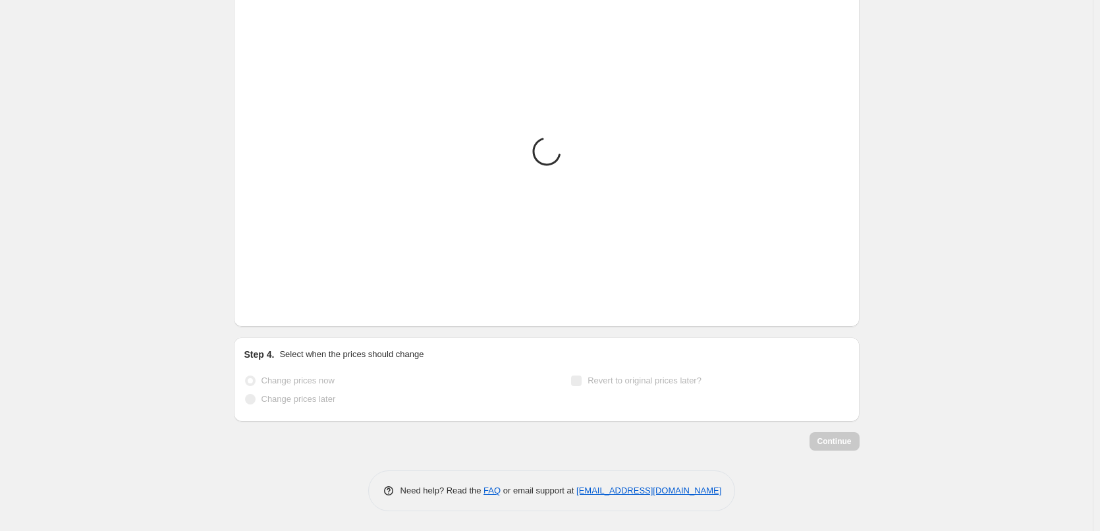
click at [273, 308] on icon "Next" at bounding box center [270, 307] width 3 height 6
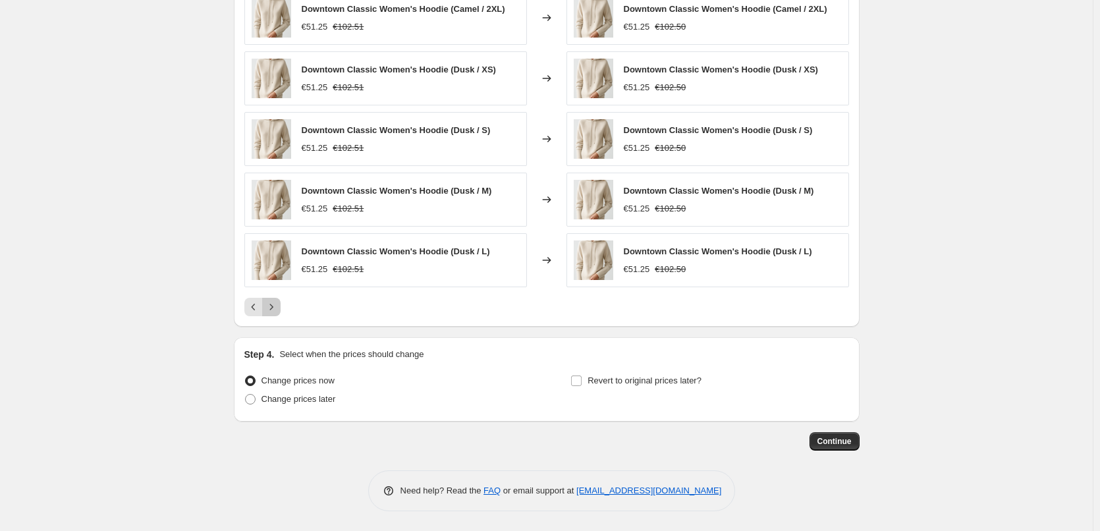
click at [273, 308] on icon "Next" at bounding box center [270, 307] width 3 height 6
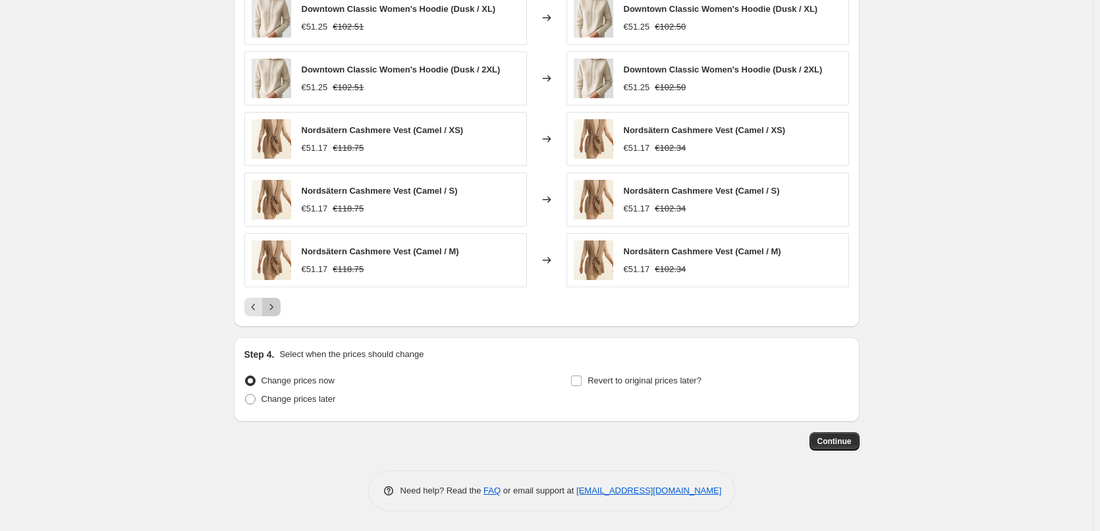
click at [281, 309] on button "Next" at bounding box center [271, 307] width 18 height 18
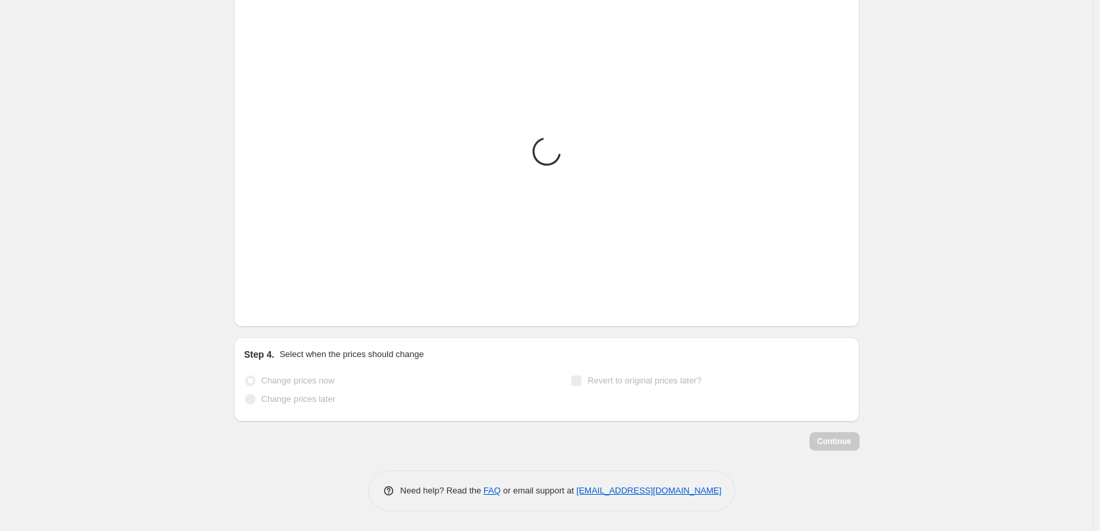
click at [281, 309] on button "Next" at bounding box center [271, 307] width 18 height 18
click at [281, 308] on button "Next" at bounding box center [271, 307] width 18 height 18
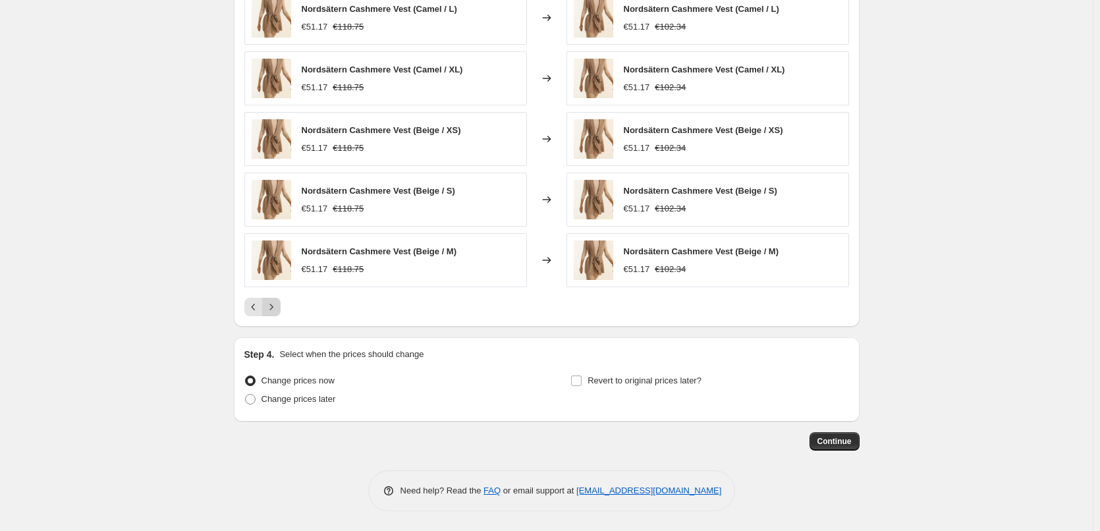
click at [281, 308] on button "Next" at bounding box center [271, 307] width 18 height 18
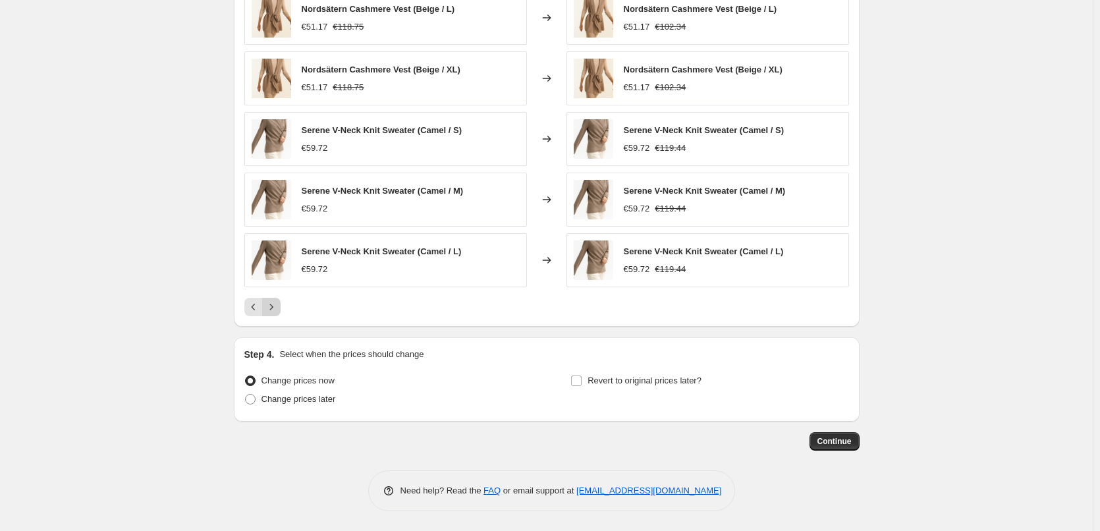
click at [281, 308] on button "Next" at bounding box center [271, 307] width 18 height 18
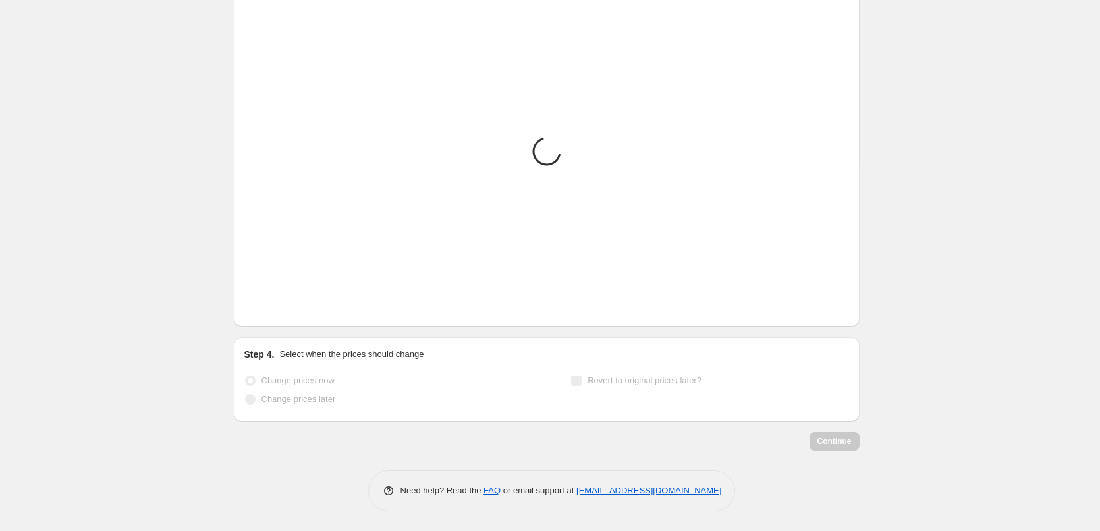
click at [281, 308] on button "Next" at bounding box center [271, 307] width 18 height 18
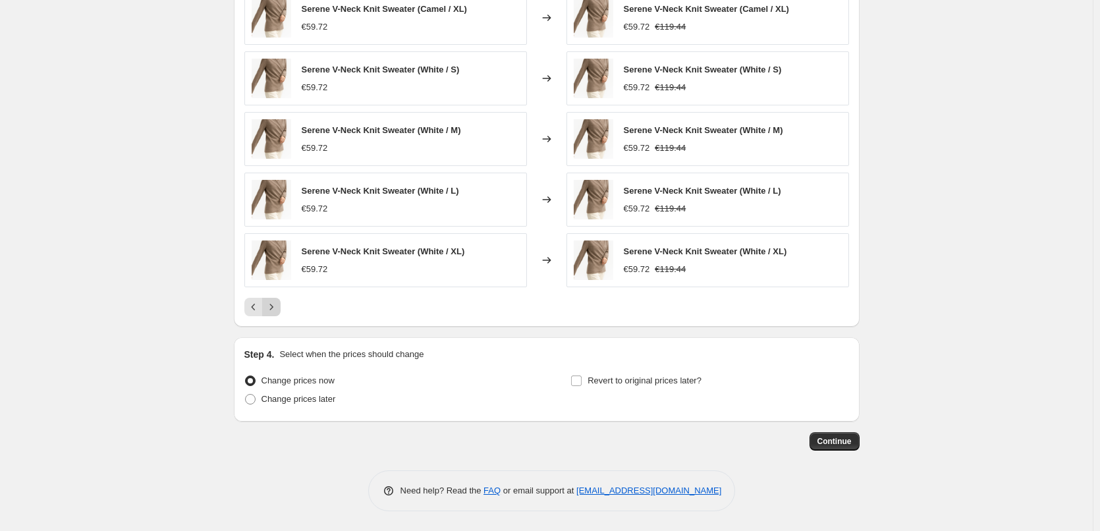
click at [281, 308] on button "Next" at bounding box center [271, 307] width 18 height 18
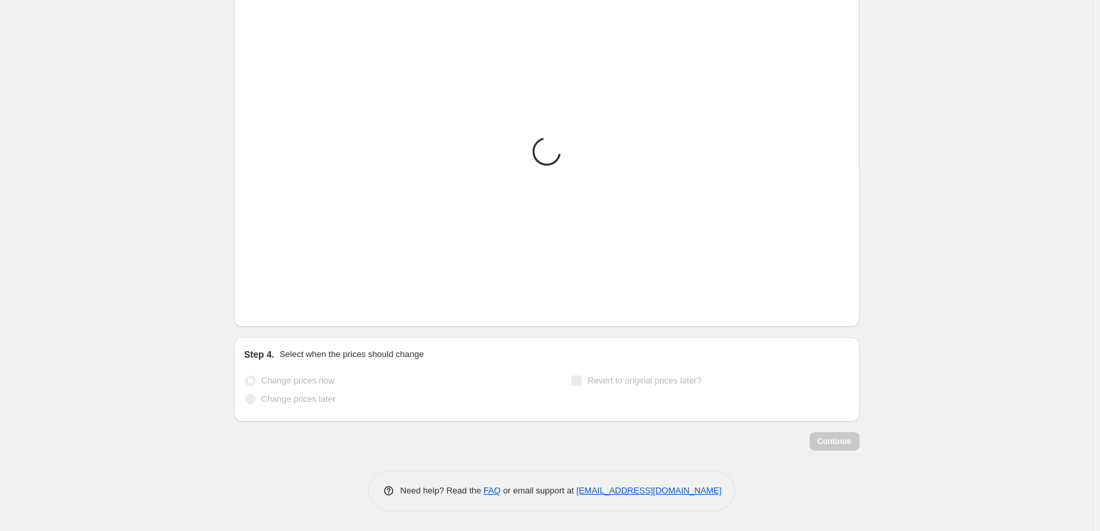
click at [281, 308] on button "Next" at bounding box center [271, 307] width 18 height 18
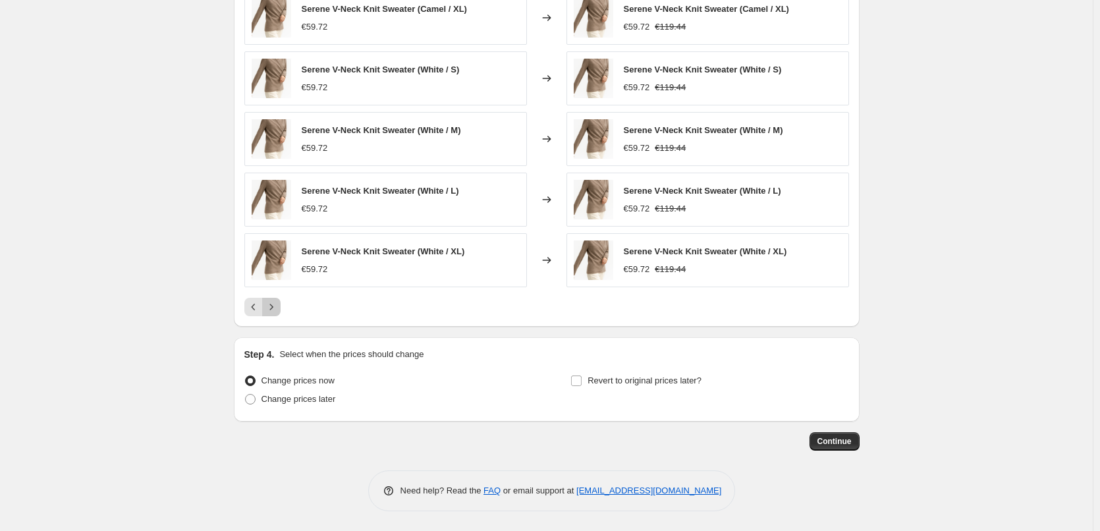
click at [281, 308] on button "Next" at bounding box center [271, 307] width 18 height 18
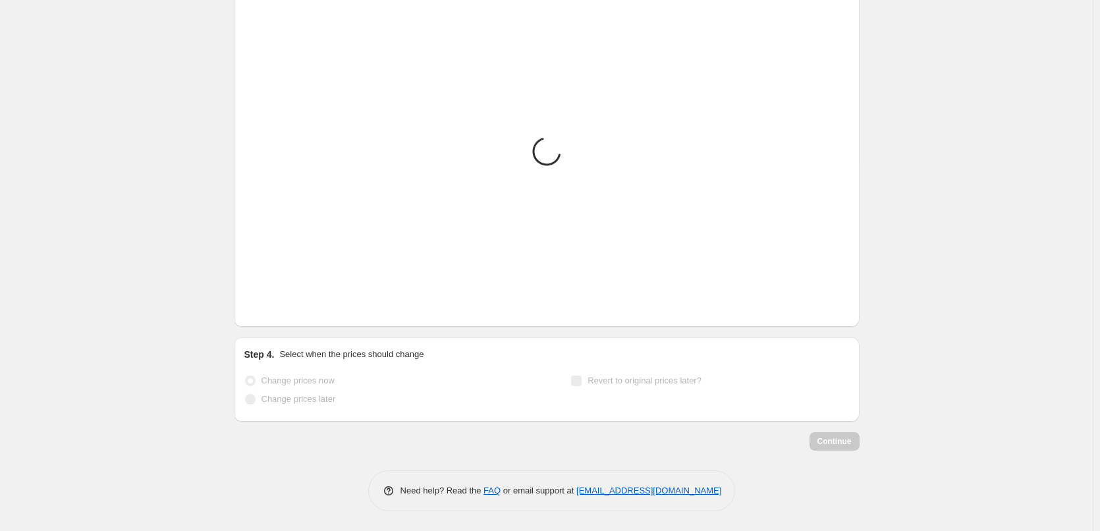
click at [281, 308] on button "Next" at bounding box center [271, 307] width 18 height 18
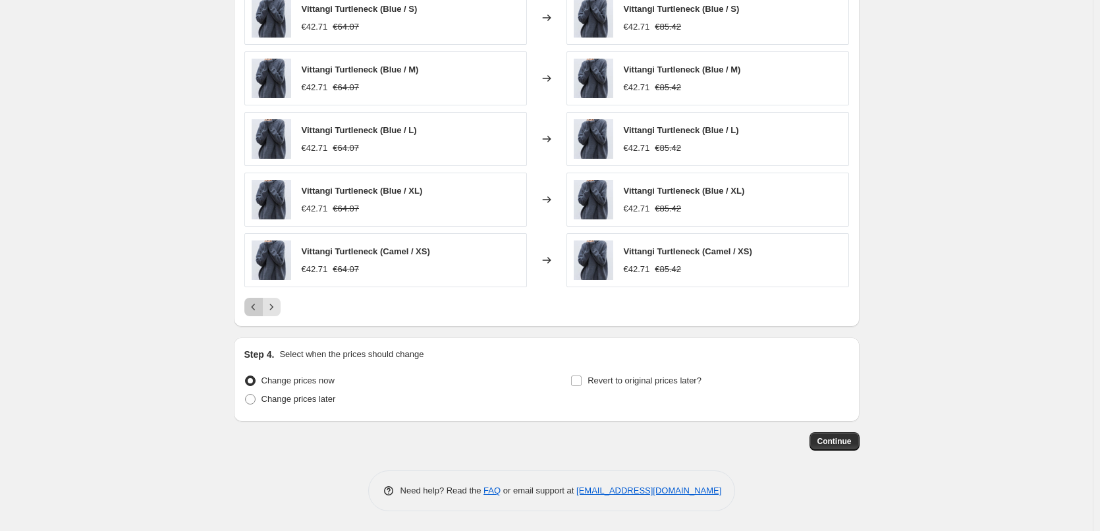
click at [258, 312] on icon "Previous" at bounding box center [253, 306] width 13 height 13
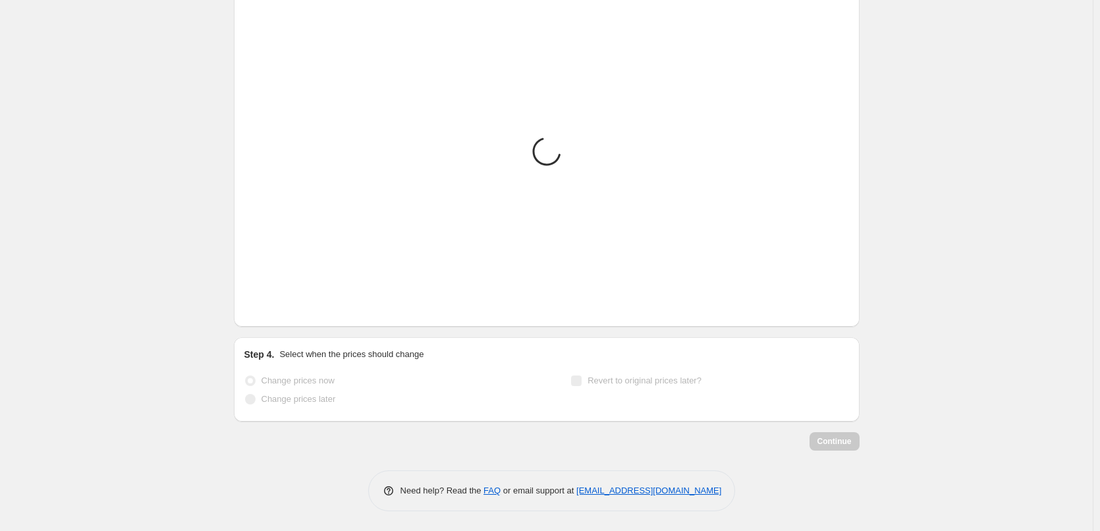
click at [258, 312] on icon "Previous" at bounding box center [253, 306] width 13 height 13
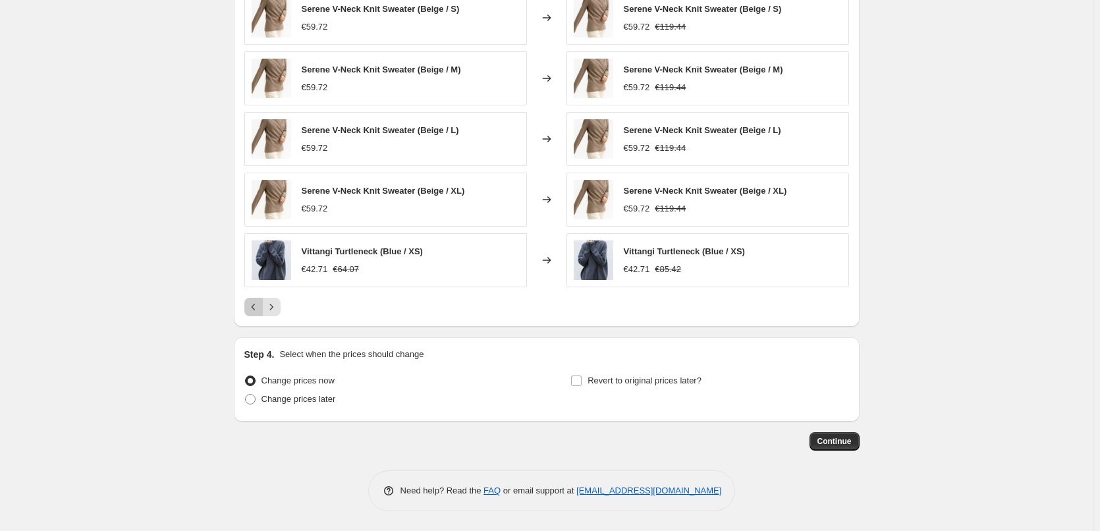
click at [258, 312] on icon "Previous" at bounding box center [253, 306] width 13 height 13
click at [274, 312] on icon "Next" at bounding box center [271, 306] width 13 height 13
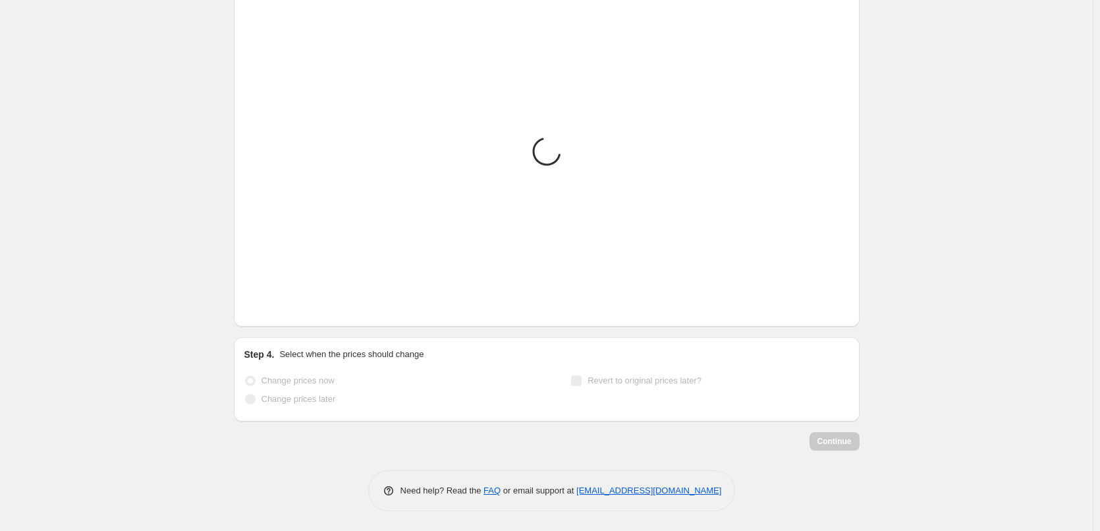
click at [274, 312] on icon "Next" at bounding box center [271, 306] width 13 height 13
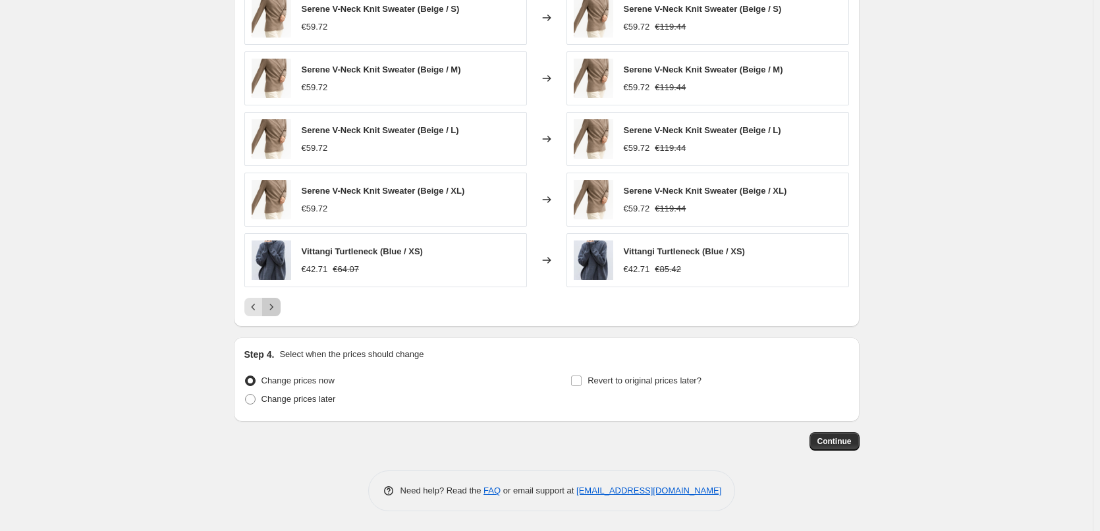
click at [274, 312] on icon "Next" at bounding box center [271, 306] width 13 height 13
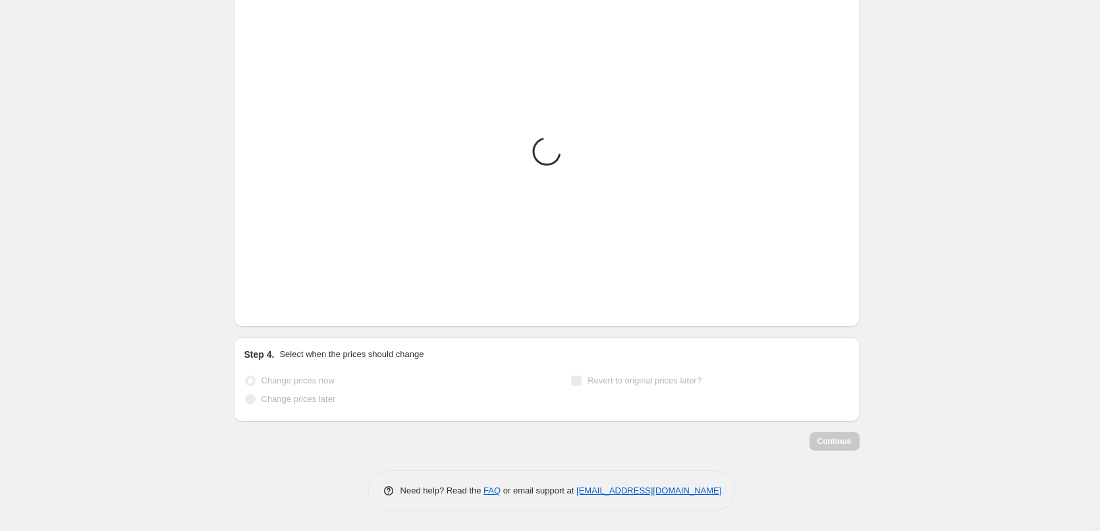
click at [274, 312] on icon "Next" at bounding box center [271, 306] width 13 height 13
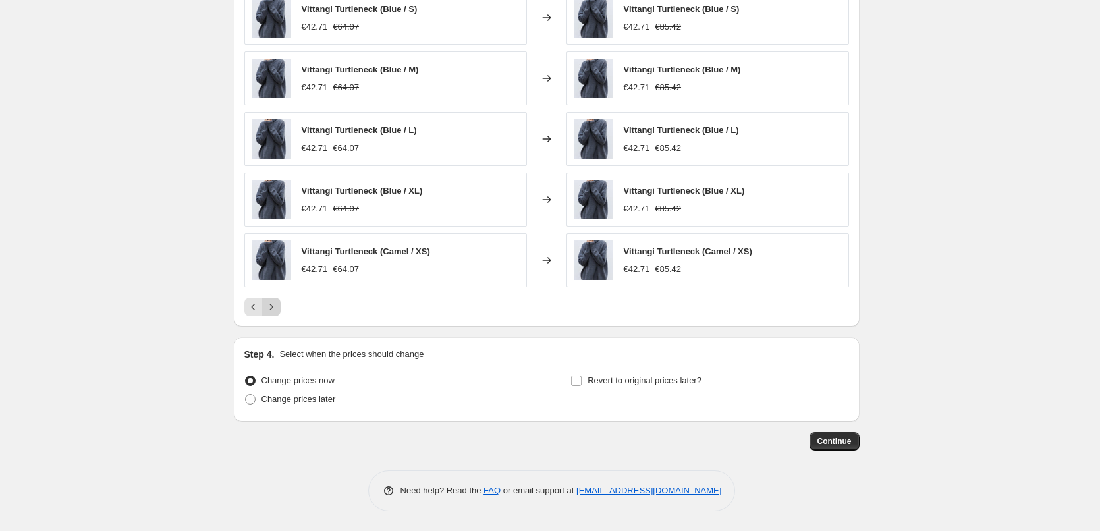
click at [274, 312] on icon "Next" at bounding box center [271, 306] width 13 height 13
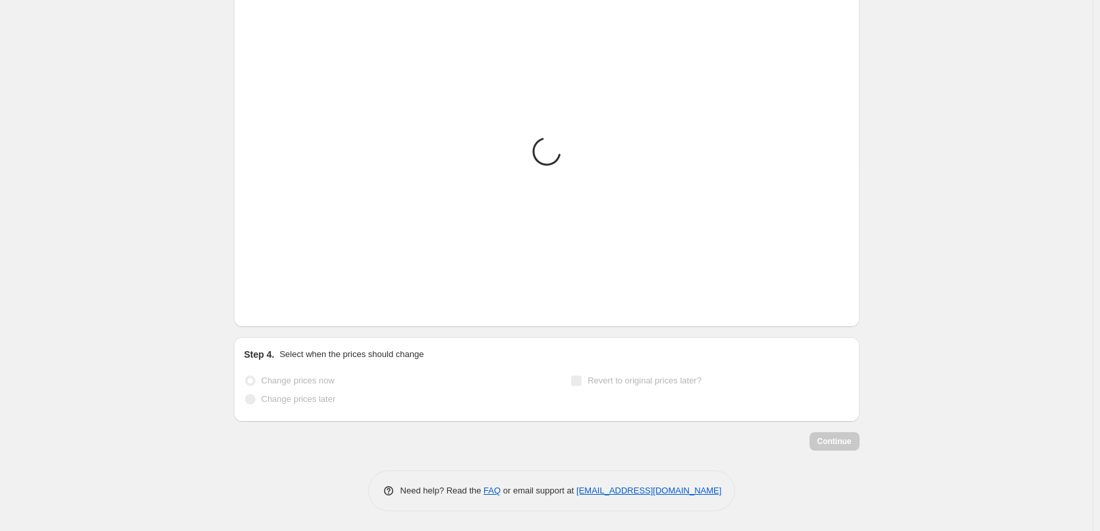
click at [274, 312] on icon "Next" at bounding box center [271, 306] width 13 height 13
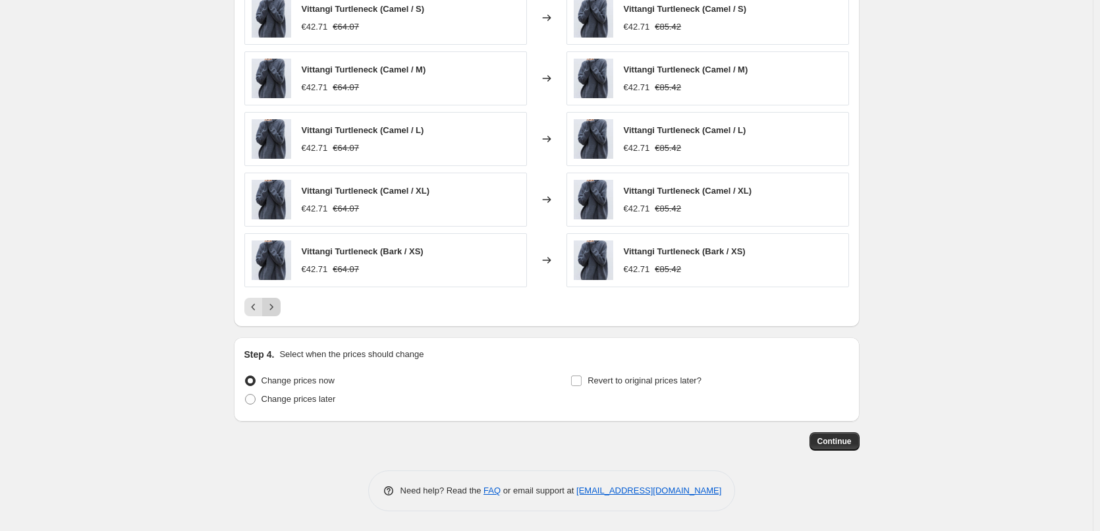
click at [274, 312] on icon "Next" at bounding box center [271, 306] width 13 height 13
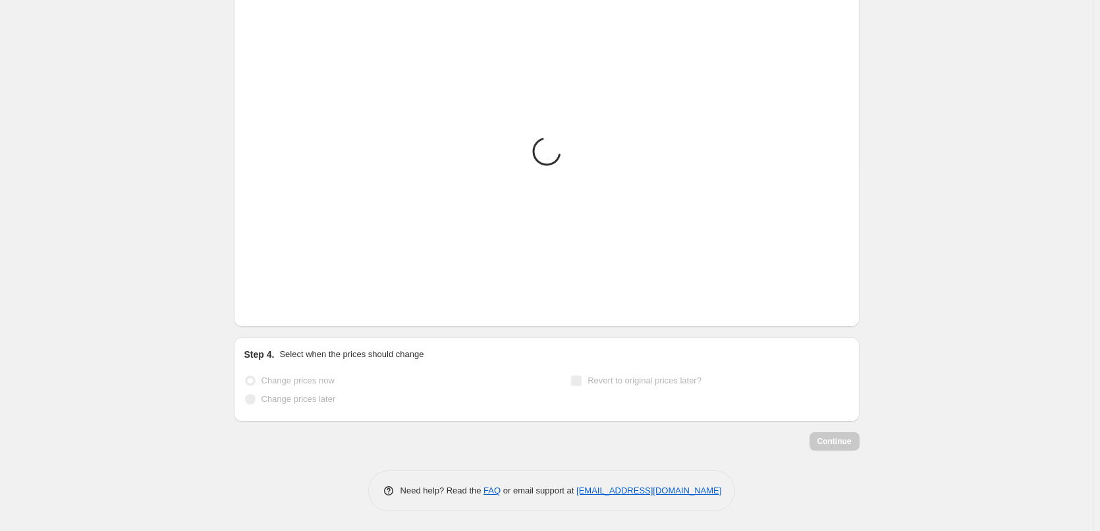
click at [274, 312] on icon "Next" at bounding box center [271, 306] width 13 height 13
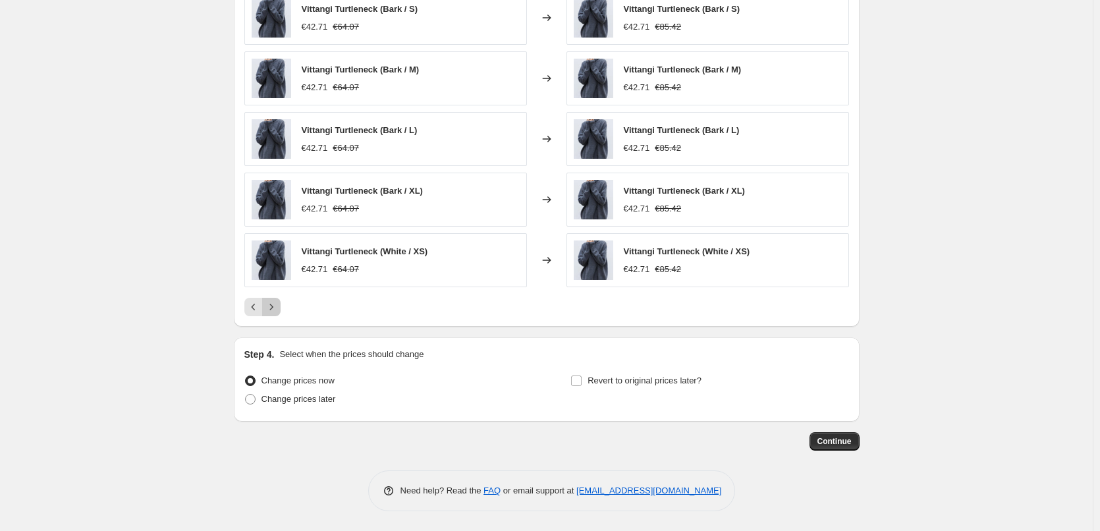
click at [274, 312] on icon "Next" at bounding box center [271, 306] width 13 height 13
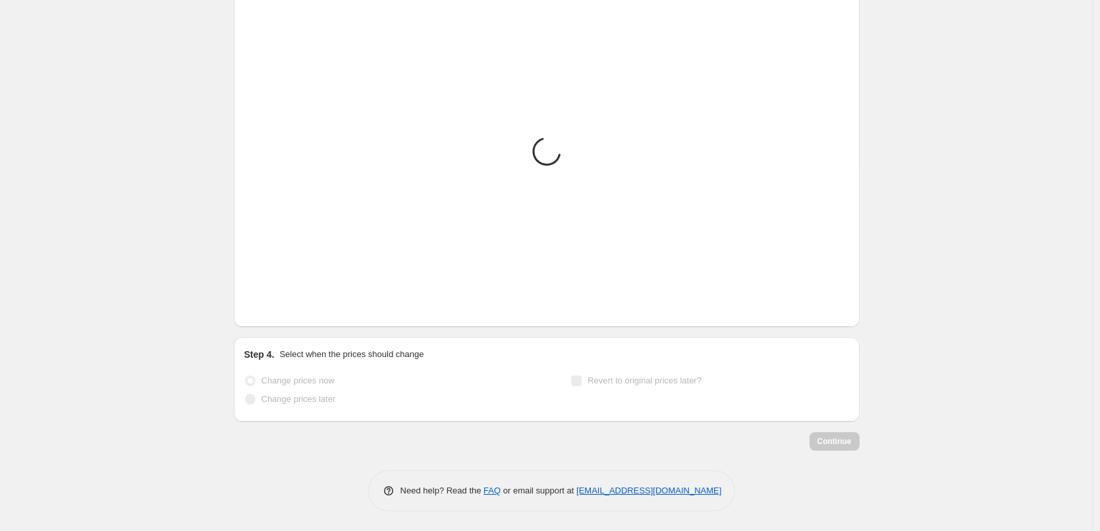
click at [274, 312] on icon "Next" at bounding box center [271, 306] width 13 height 13
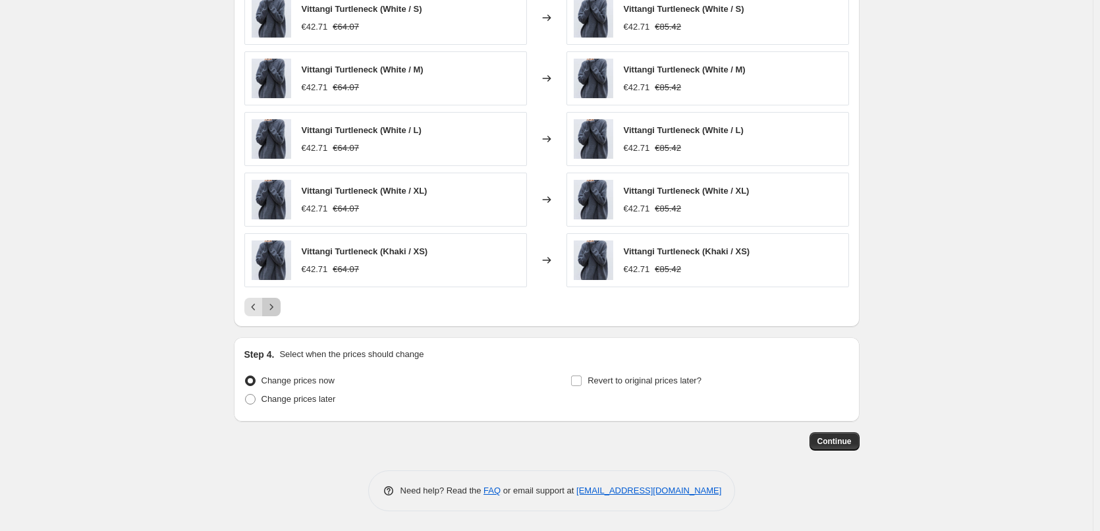
click at [274, 312] on icon "Next" at bounding box center [271, 306] width 13 height 13
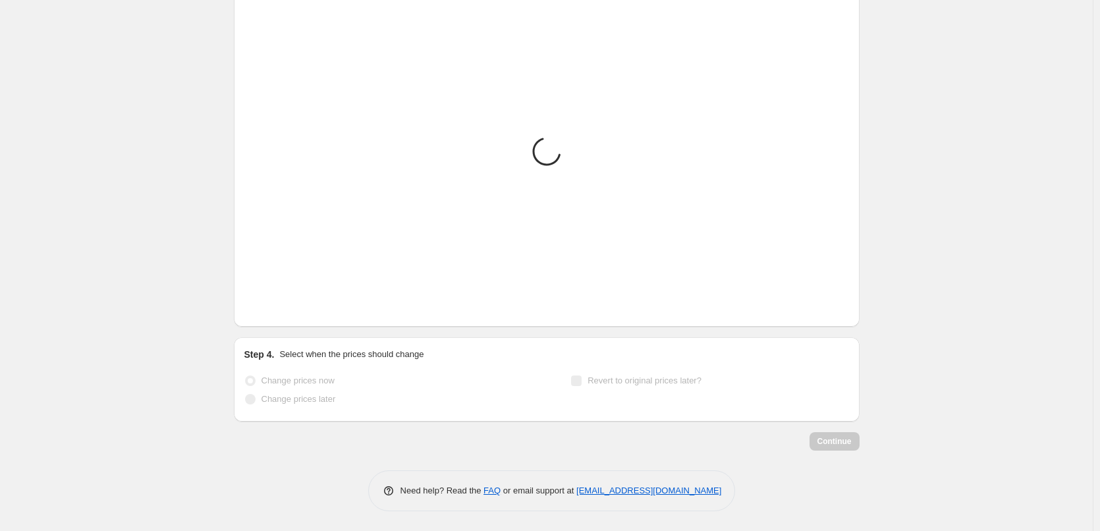
click at [274, 312] on icon "Next" at bounding box center [271, 306] width 13 height 13
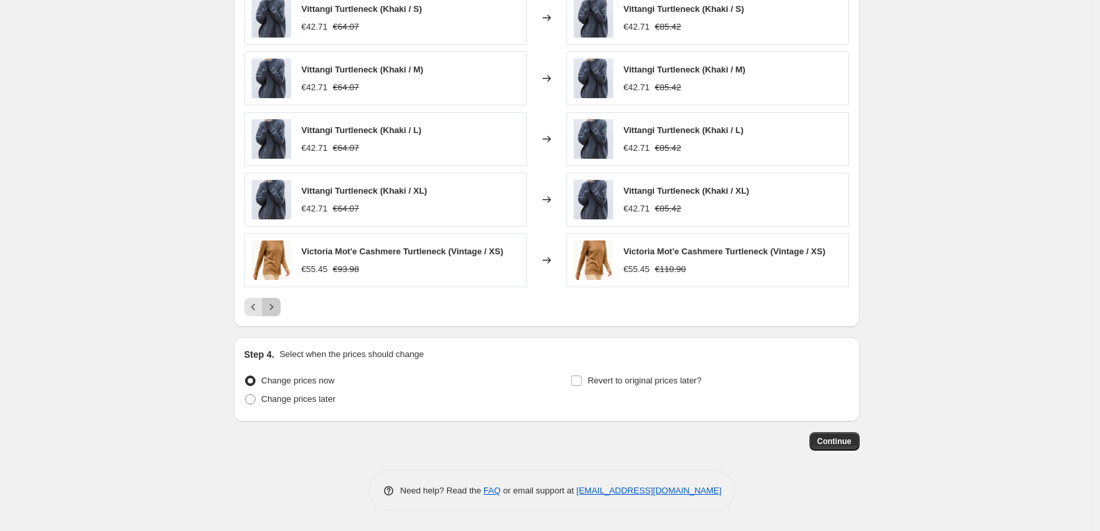
click at [274, 312] on icon "Next" at bounding box center [271, 306] width 13 height 13
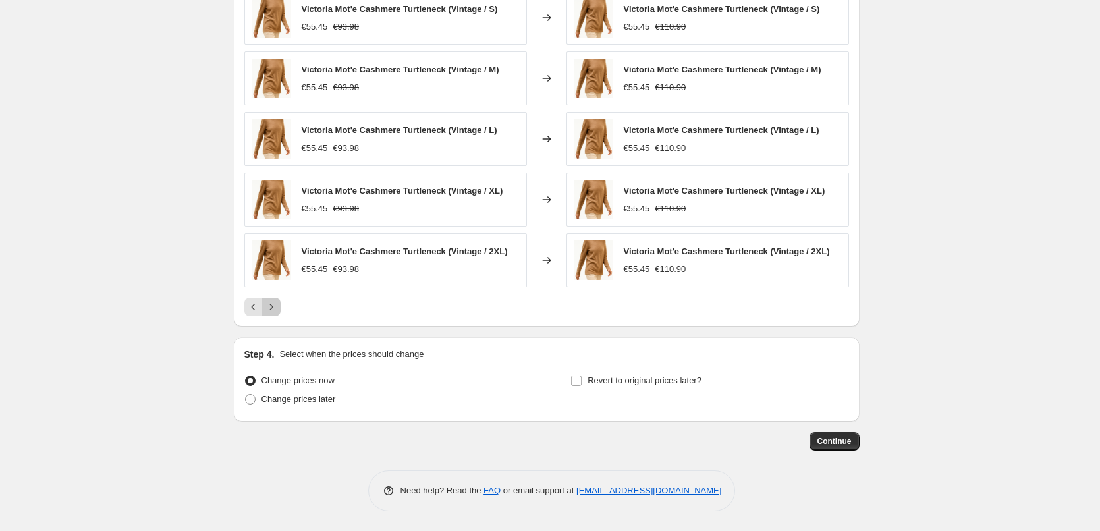
click at [273, 312] on icon "Next" at bounding box center [271, 306] width 13 height 13
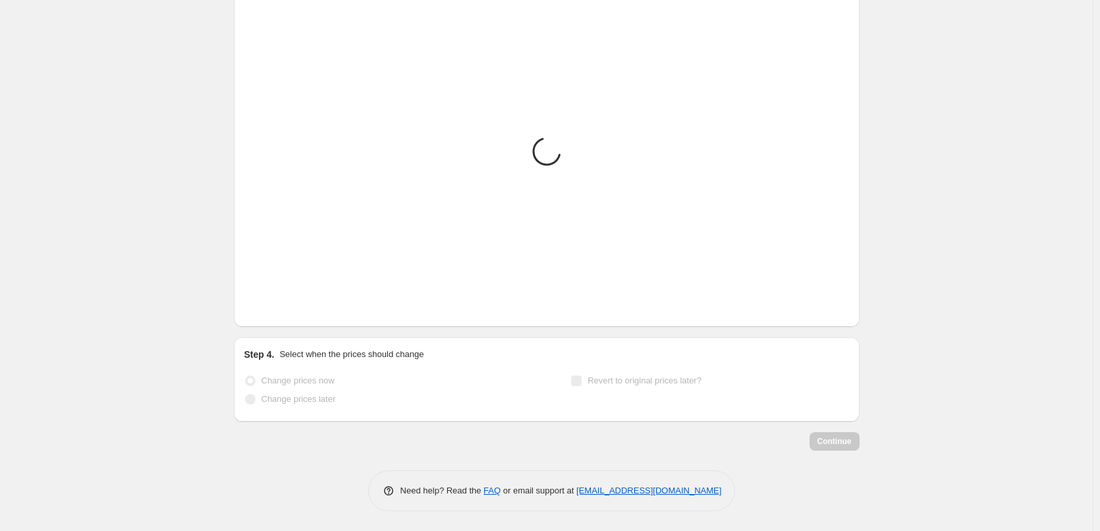
click at [273, 312] on icon "Next" at bounding box center [271, 306] width 13 height 13
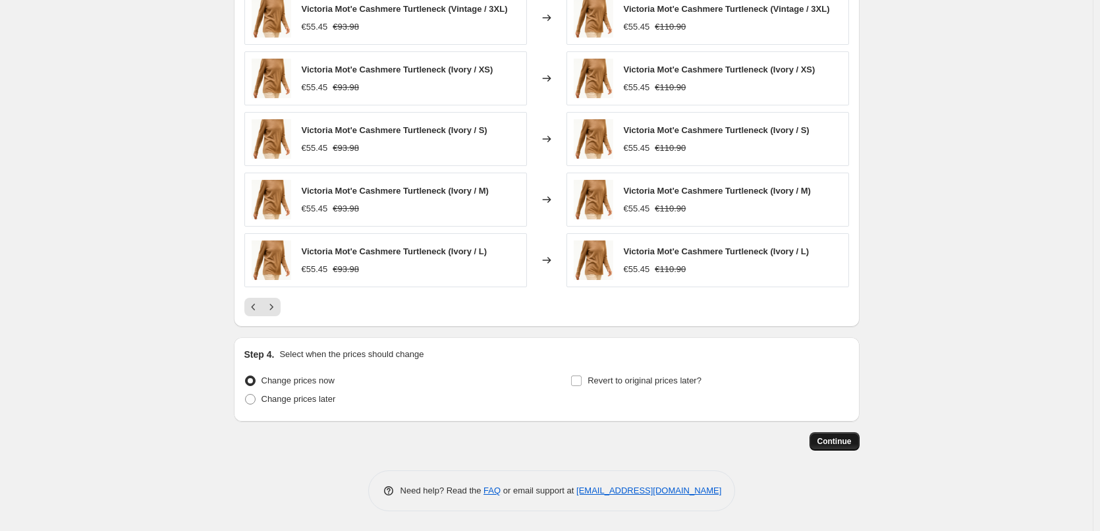
click at [834, 447] on span "Continue" at bounding box center [835, 441] width 34 height 11
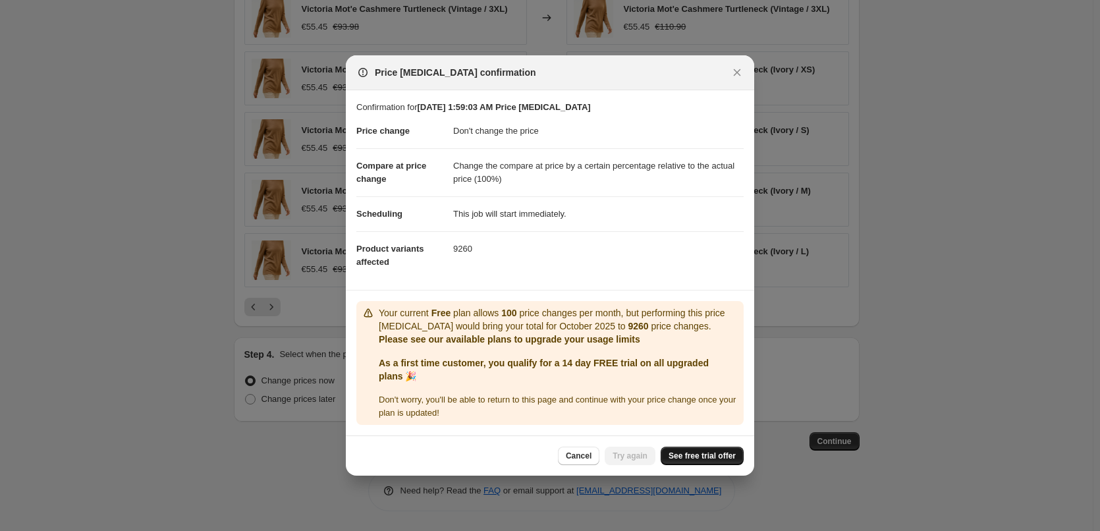
click at [704, 454] on span "See free trial offer" at bounding box center [702, 456] width 67 height 11
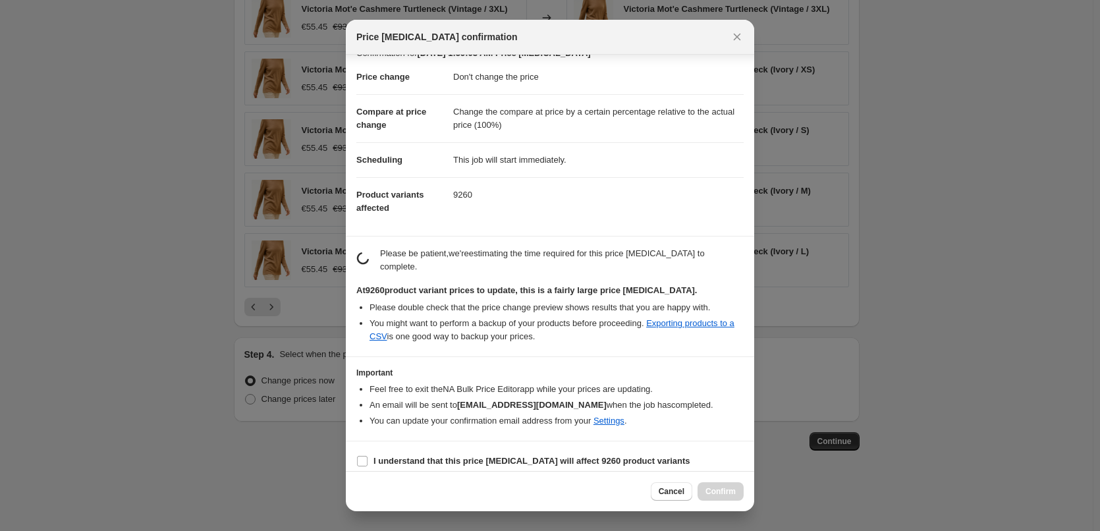
scroll to position [15, 0]
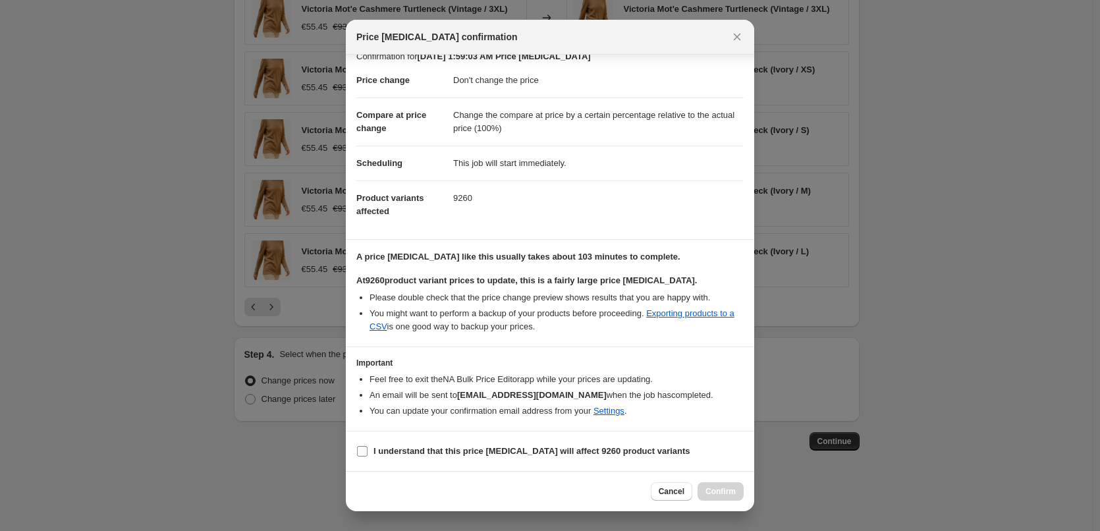
click at [482, 456] on b "I understand that this price [MEDICAL_DATA] will affect 9260 product variants" at bounding box center [532, 451] width 317 height 10
click at [368, 456] on input "I understand that this price [MEDICAL_DATA] will affect 9260 product variants" at bounding box center [362, 451] width 11 height 11
checkbox input "true"
click at [733, 491] on span "Confirm" at bounding box center [721, 491] width 30 height 11
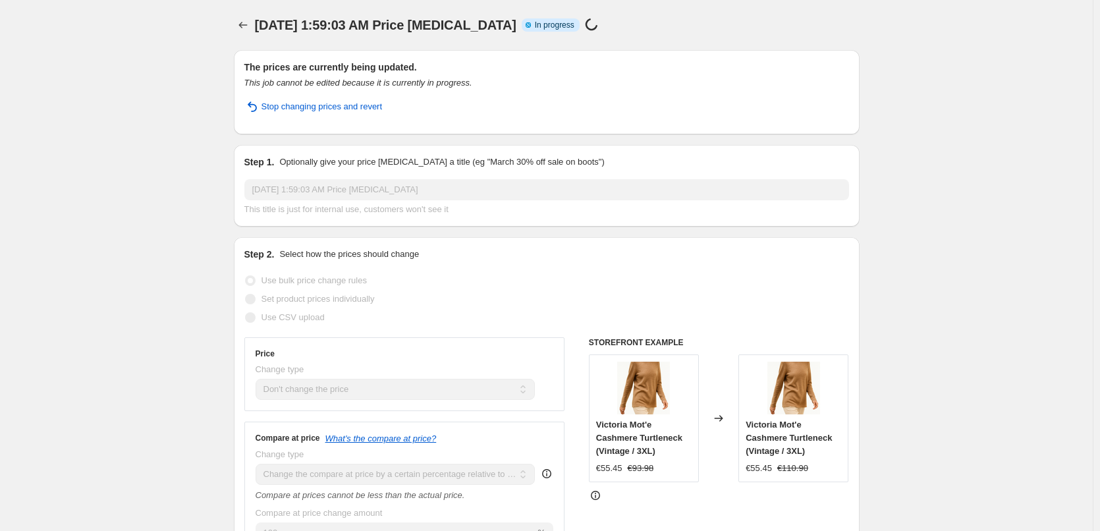
click at [583, 26] on icon at bounding box center [591, 24] width 16 height 16
click at [544, 27] on span "In progress" at bounding box center [555, 25] width 40 height 11
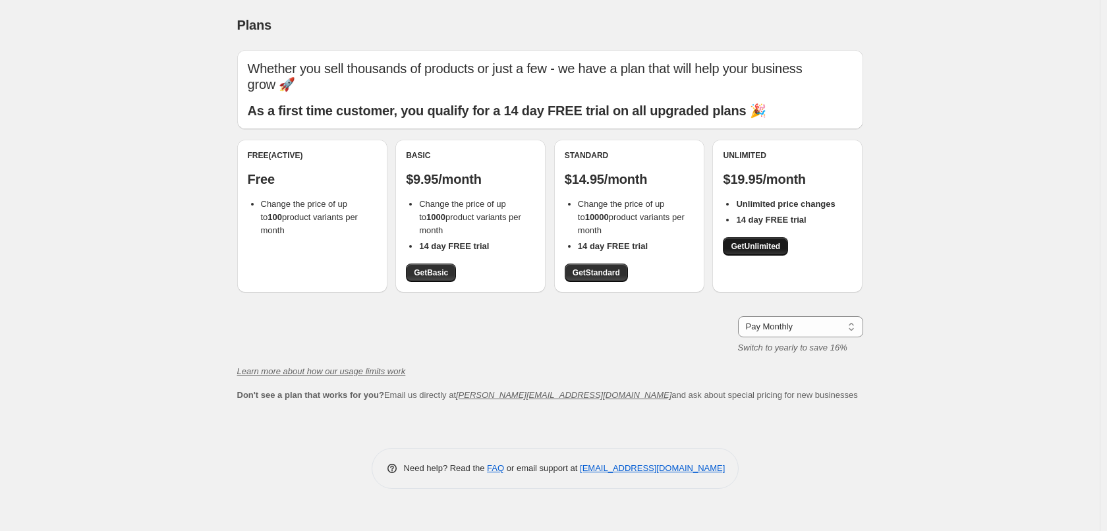
click at [741, 245] on span "Get Unlimited" at bounding box center [755, 246] width 49 height 11
